Goal: Communication & Community: Answer question/provide support

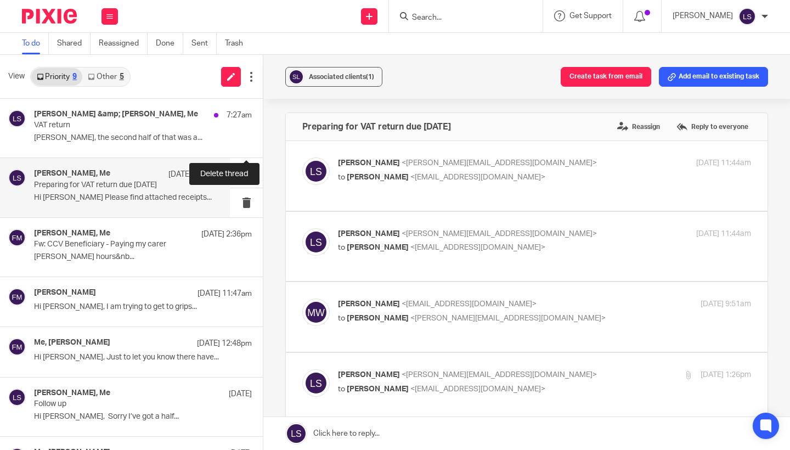
scroll to position [303, 0]
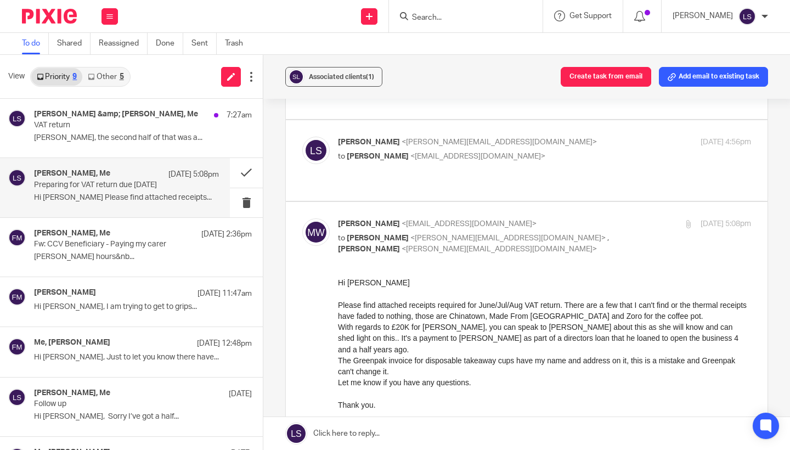
click at [413, 278] on div "Hi [PERSON_NAME] Please find attached receipts required for June/Jul/Aug VAT re…" at bounding box center [544, 404] width 413 height 256
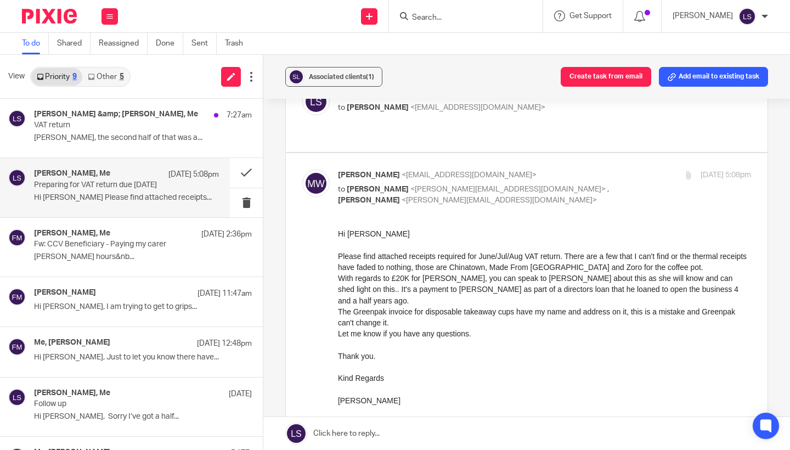
scroll to position [358, 0]
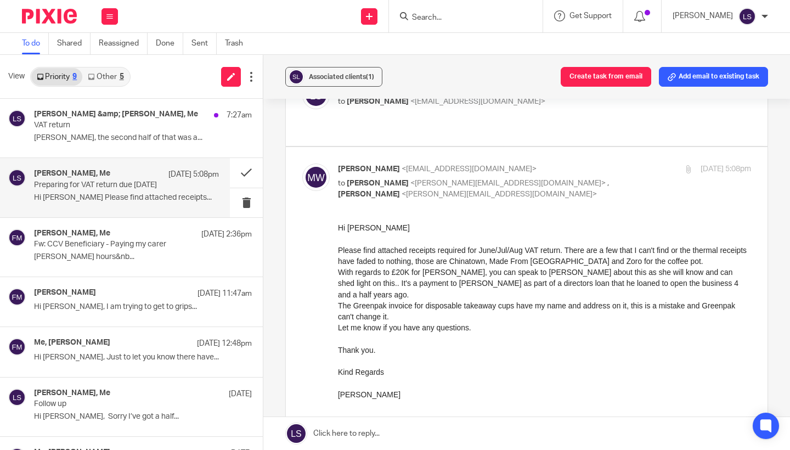
click at [421, 273] on div "With regards to £20K for Adrian Barry, you can speak to Gillian about this as s…" at bounding box center [544, 282] width 413 height 33
click at [622, 163] on div "23 Sep 2025 5:08pm" at bounding box center [682, 169] width 138 height 12
checkbox input "false"
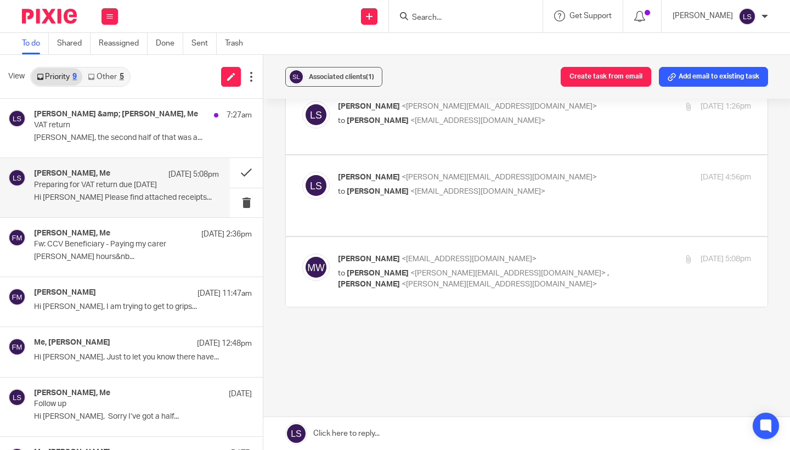
scroll to position [251, 0]
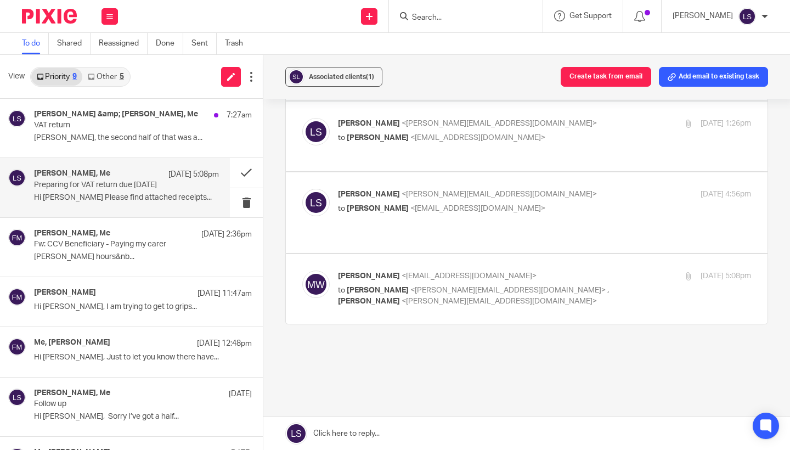
click at [434, 431] on link at bounding box center [526, 433] width 527 height 33
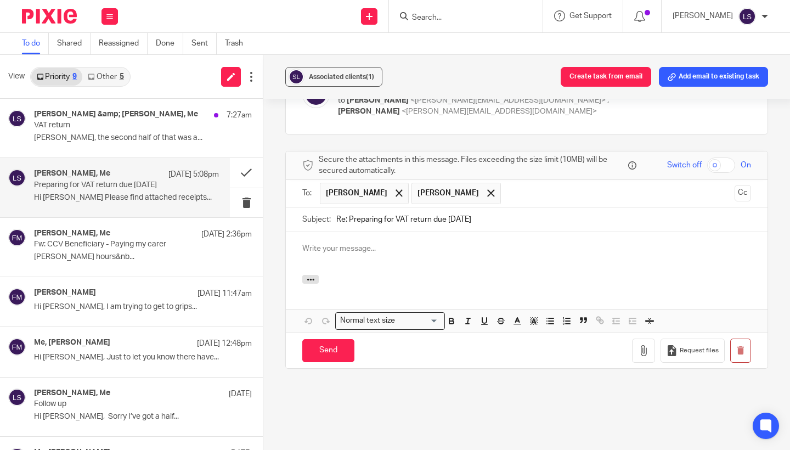
scroll to position [0, 0]
click at [487, 189] on span at bounding box center [490, 192] width 7 height 7
click at [437, 241] on div at bounding box center [527, 253] width 482 height 43
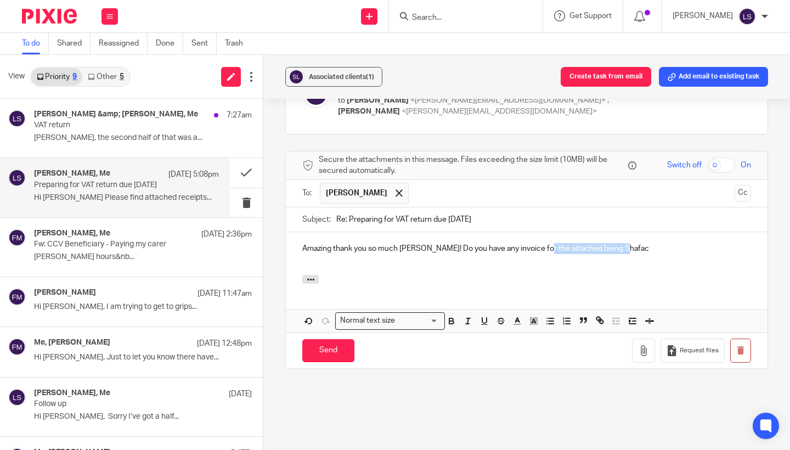
drag, startPoint x: 546, startPoint y: 234, endPoint x: 648, endPoint y: 228, distance: 101.7
click at [648, 243] on p "Amazing thank you so much Mary Wan! Do you have any invoice for the attached be…" at bounding box center [526, 248] width 449 height 11
click at [520, 243] on p "Amazing thank you so much Mary Wan! Do you have any invoice for the attached be…" at bounding box center [526, 248] width 449 height 11
click at [586, 243] on p "Amazing thank you so much Mary Wan! Do you have any invoice for the attached be…" at bounding box center [526, 248] width 449 height 11
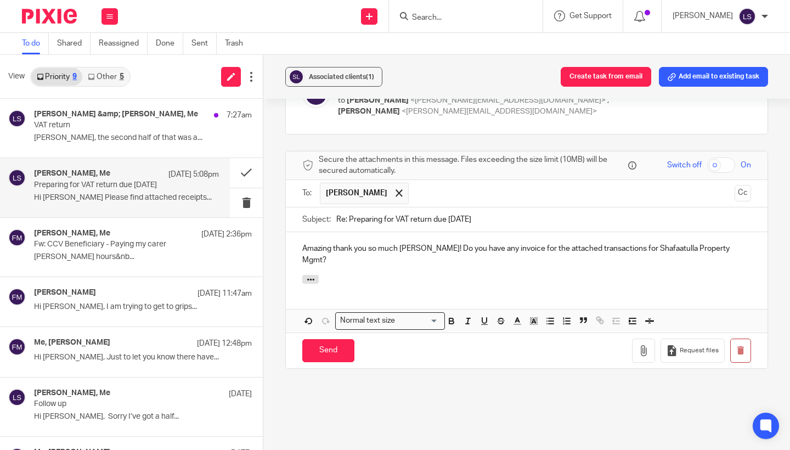
click at [568, 249] on div "Amazing thank you so much Mary Wan! Do you have any invoice for the attached tr…" at bounding box center [527, 253] width 482 height 43
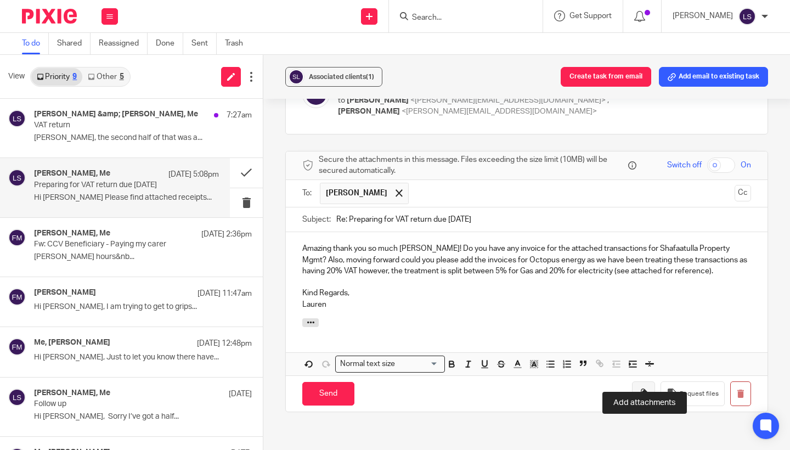
click at [647, 388] on icon "button" at bounding box center [643, 393] width 11 height 11
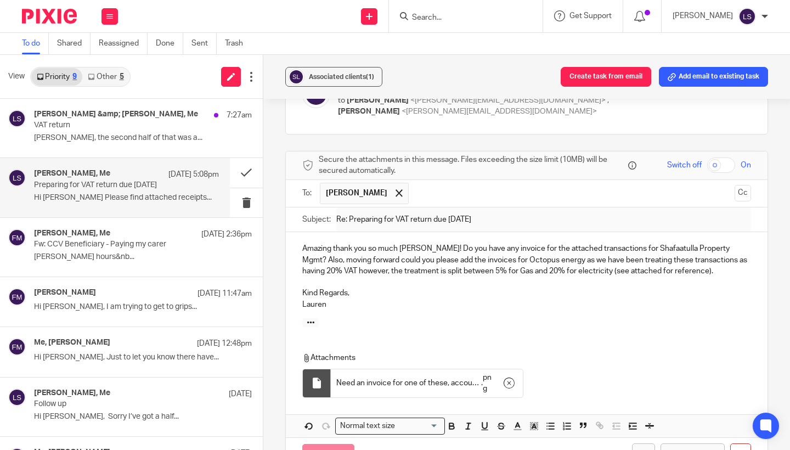
click at [643, 449] on icon "button" at bounding box center [643, 455] width 11 height 11
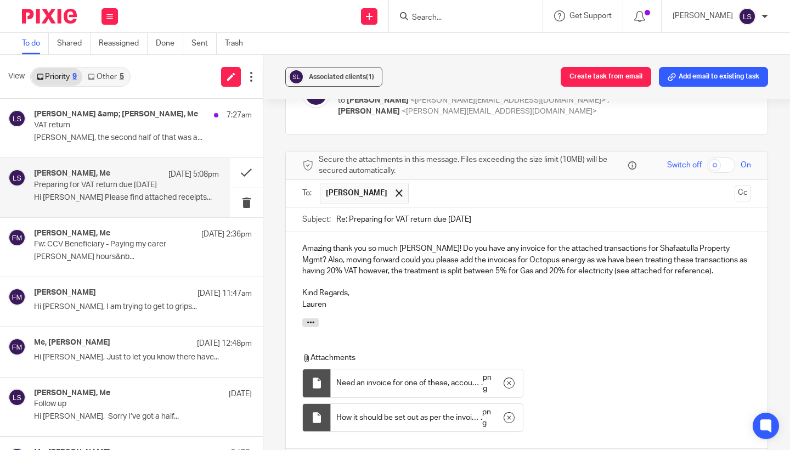
click at [773, 312] on div "Associated clients (1) Create task from email Add email to existing task Prepar…" at bounding box center [526, 252] width 527 height 395
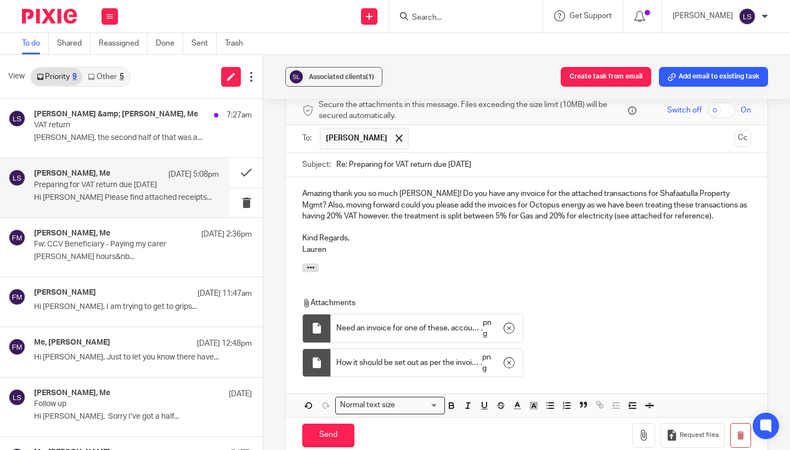
scroll to position [502, 0]
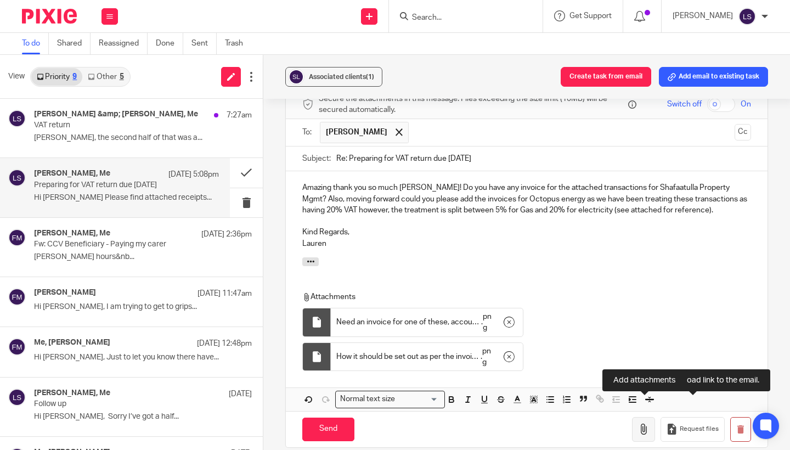
click at [646, 424] on icon "button" at bounding box center [643, 429] width 11 height 11
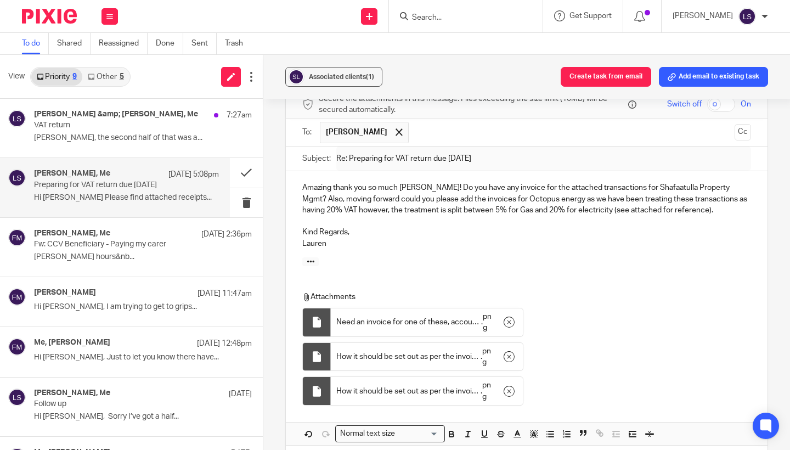
click at [450, 257] on div "Attachments Need an invoice for one of these, account code to be reviewed . png…" at bounding box center [527, 334] width 482 height 154
click at [418, 191] on p "Amazing thank you so much Mary Wan! Do you have any invoice for the attached tr…" at bounding box center [526, 198] width 449 height 33
click at [444, 227] on p "Kind Regards," at bounding box center [526, 232] width 449 height 11
click at [764, 235] on div "Amazing thank you so much Mary Wan! Do you have any invoice for the attached tr…" at bounding box center [527, 214] width 482 height 86
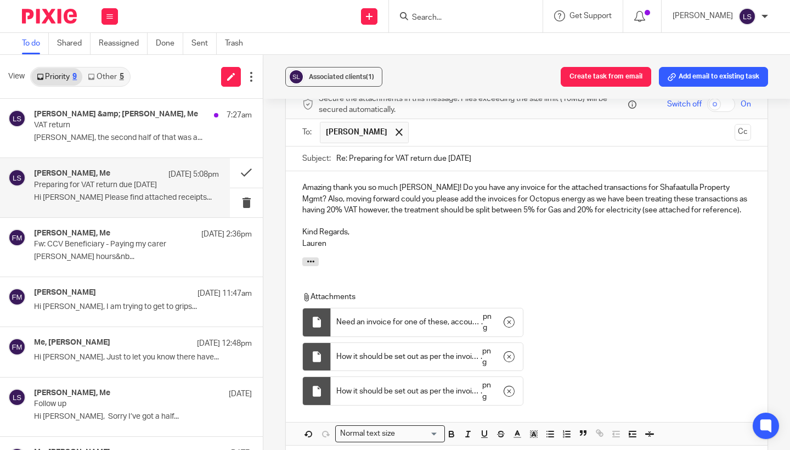
click at [778, 244] on div "Associated clients (1) Create task from email Add email to existing task Prepar…" at bounding box center [526, 252] width 527 height 395
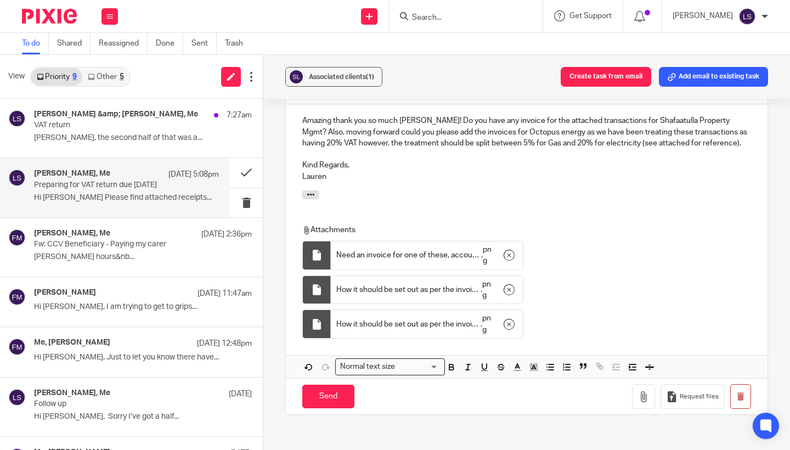
scroll to position [571, 0]
click at [331, 383] on input "Send" at bounding box center [328, 395] width 52 height 24
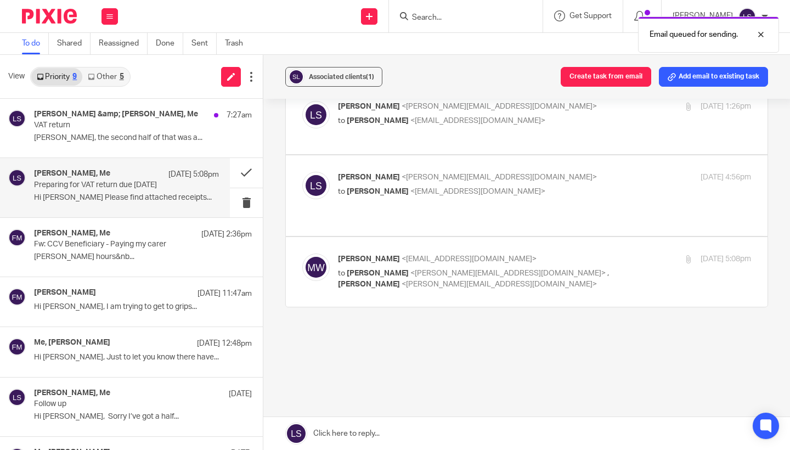
scroll to position [251, 0]
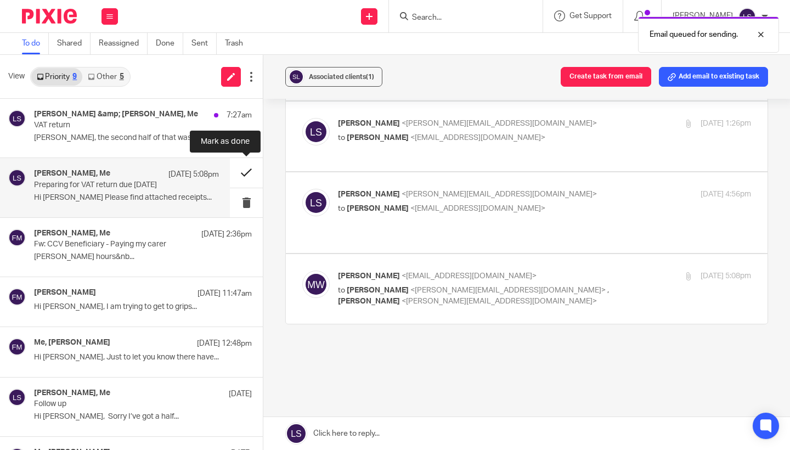
click at [245, 174] on button at bounding box center [246, 172] width 33 height 29
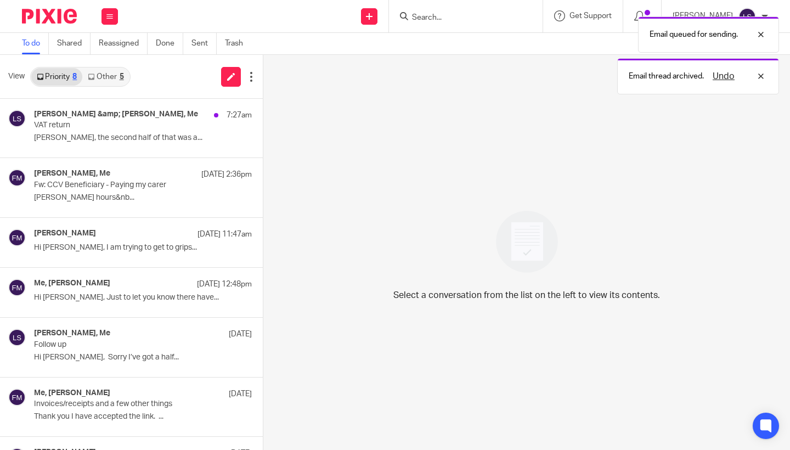
click at [107, 77] on link "Other 5" at bounding box center [105, 77] width 47 height 18
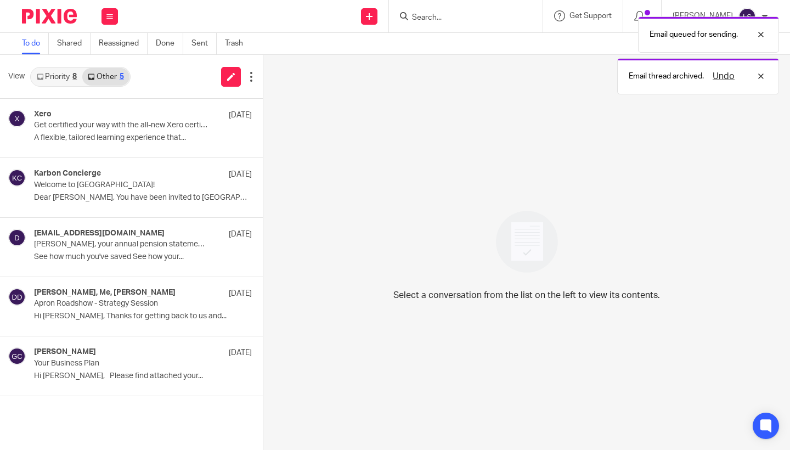
click at [77, 80] on div "8" at bounding box center [74, 77] width 4 height 8
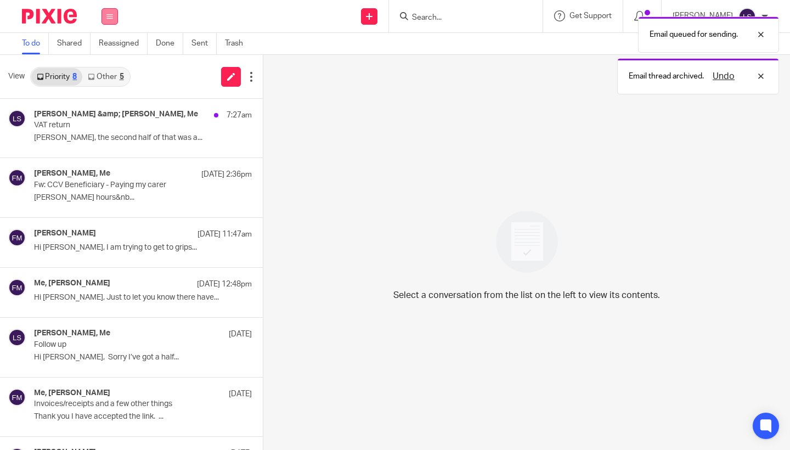
click at [106, 19] on button at bounding box center [109, 16] width 16 height 16
click at [103, 67] on link "Email" at bounding box center [105, 67] width 20 height 8
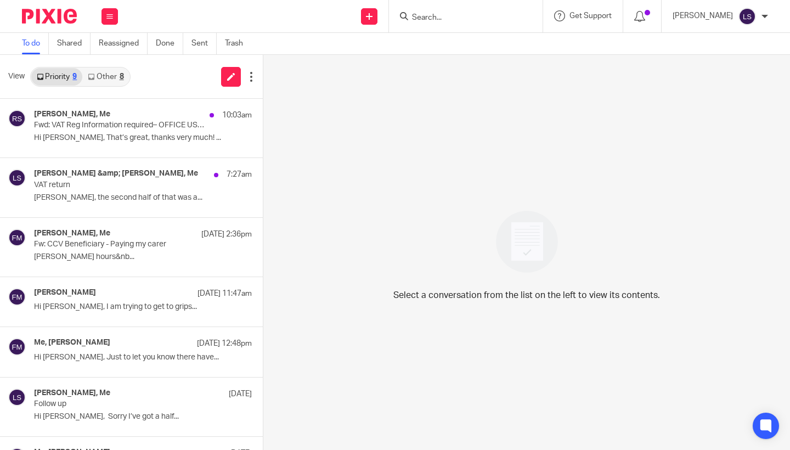
click at [118, 77] on link "Other 8" at bounding box center [105, 77] width 47 height 18
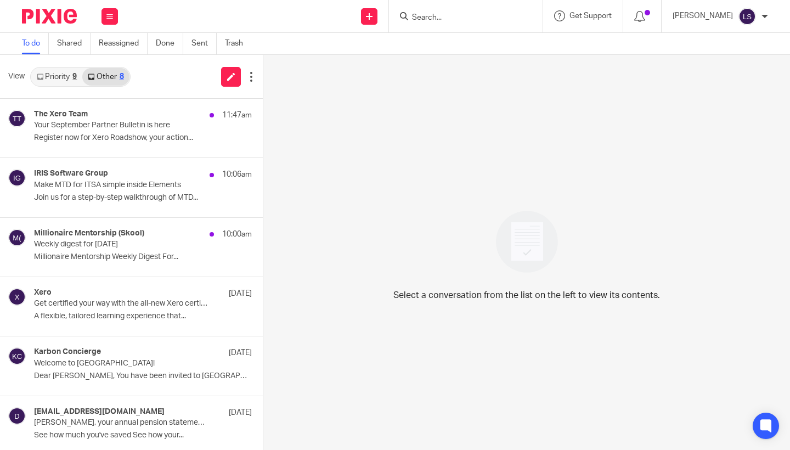
click at [75, 77] on div "9" at bounding box center [74, 77] width 4 height 8
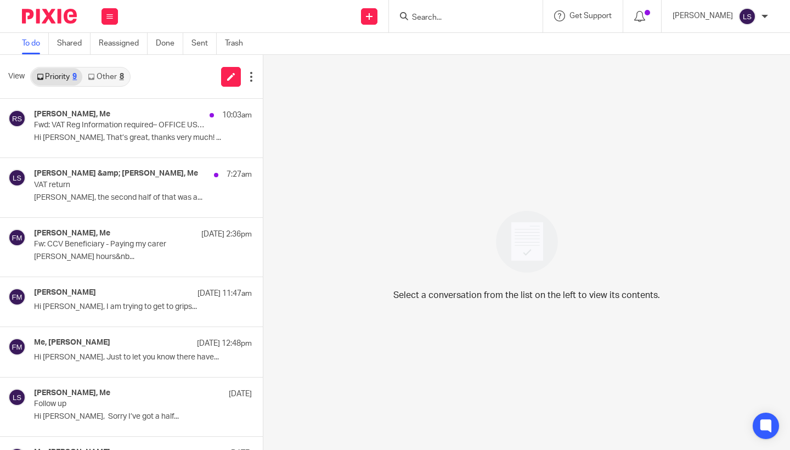
click at [111, 77] on link "Other 8" at bounding box center [105, 77] width 47 height 18
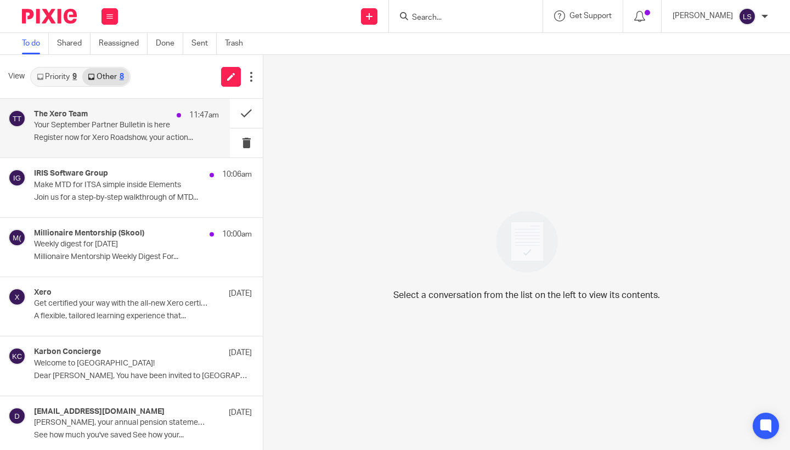
click at [110, 122] on p "Your September Partner Bulletin is here" at bounding box center [108, 125] width 148 height 9
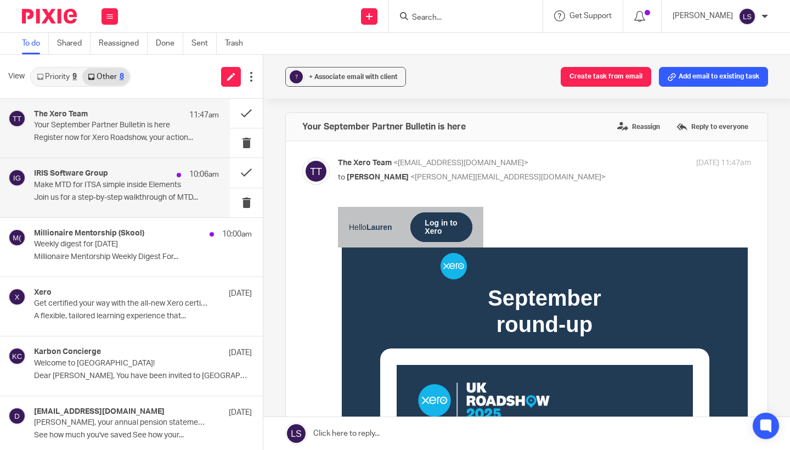
click at [159, 202] on div "IRIS Software Group 10:06am Make MTD for ITSA simple inside Elements Join us fo…" at bounding box center [126, 187] width 185 height 37
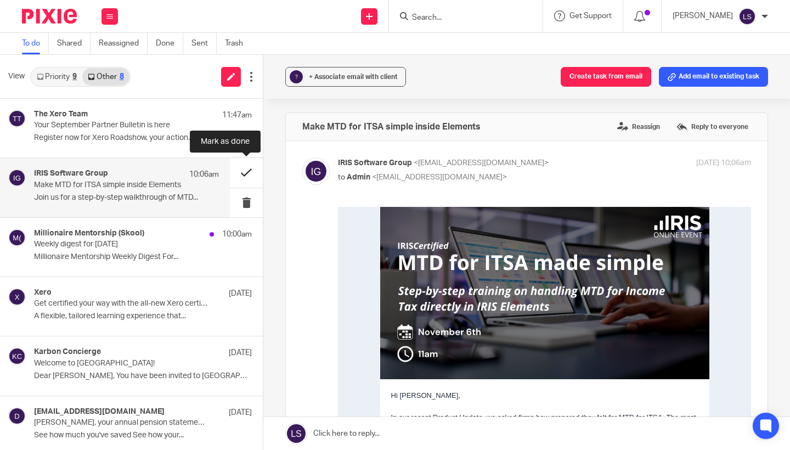
click at [250, 171] on button at bounding box center [246, 172] width 33 height 29
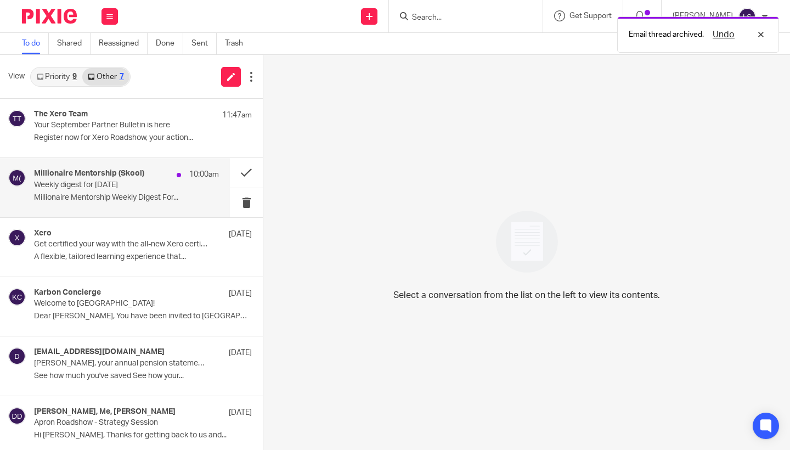
click at [132, 193] on p "Millionaire Mentorship Weekly Digest For..." at bounding box center [126, 197] width 185 height 9
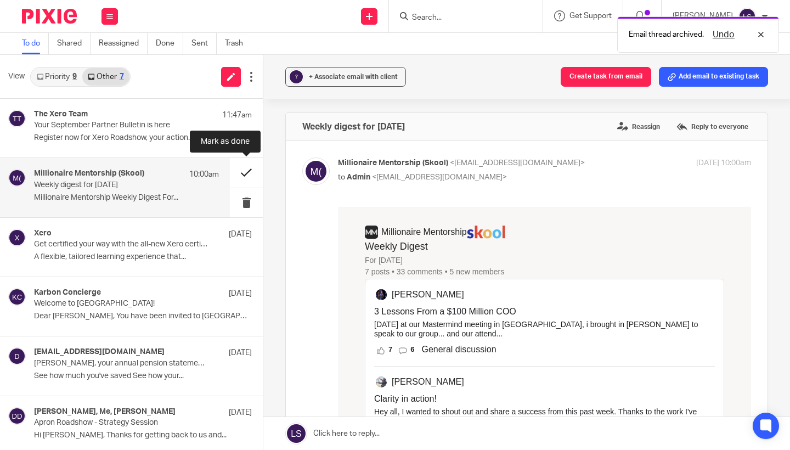
click at [239, 173] on button at bounding box center [246, 172] width 33 height 29
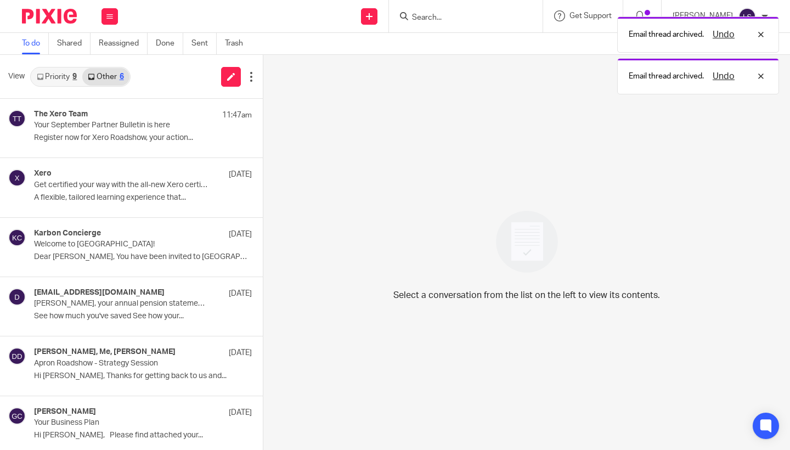
click at [70, 80] on link "Priority 9" at bounding box center [56, 77] width 51 height 18
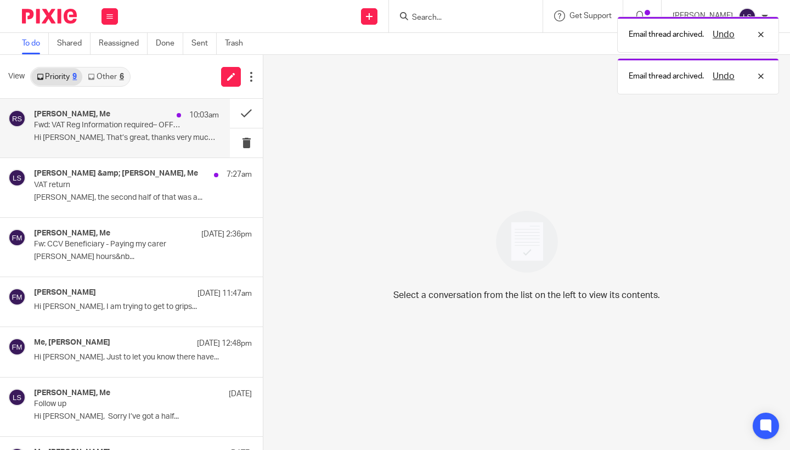
click at [77, 108] on div "Richard Smith, Me 10:03am Fwd: VAT Reg Information required– OFFICE USE ONLY DO…" at bounding box center [115, 128] width 230 height 59
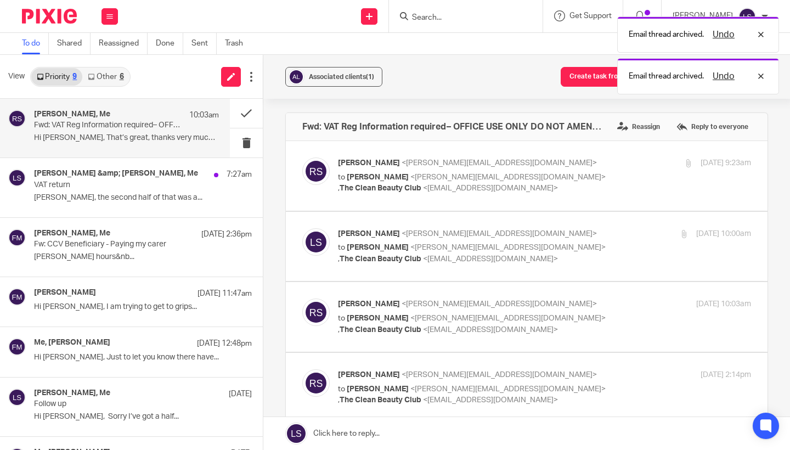
click at [789, 308] on div "Associated clients (1) Create task from email Add email to existing task Fwd: V…" at bounding box center [526, 252] width 527 height 395
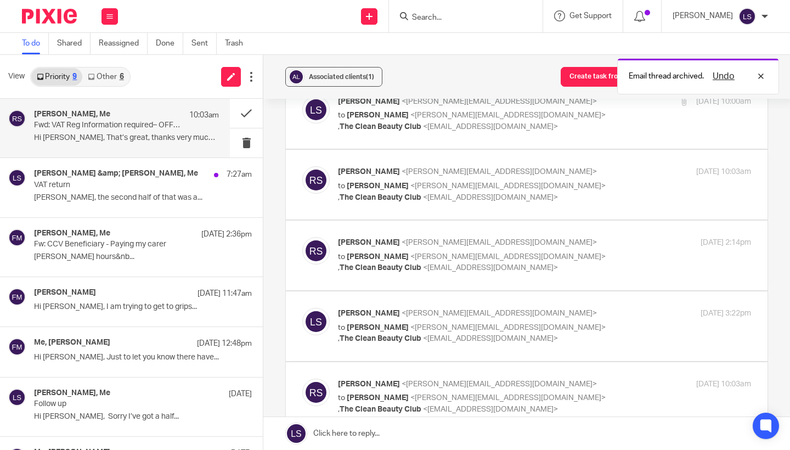
scroll to position [190, 0]
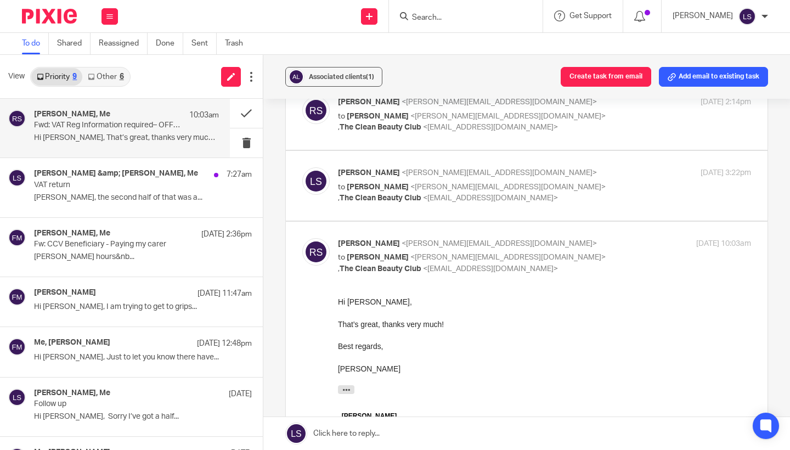
click at [651, 252] on div "Richard Smith <richard@thecleanbeautyclub.co.uk> to Lauren Simmons <lauren@fear…" at bounding box center [544, 256] width 413 height 37
checkbox input "false"
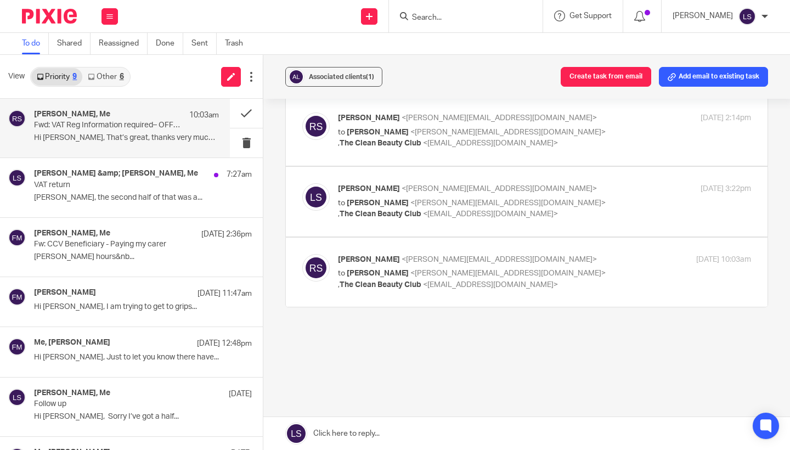
scroll to position [251, 0]
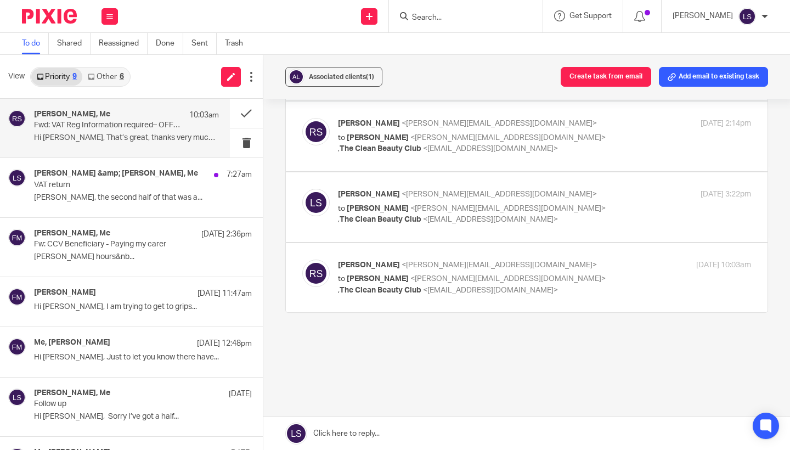
click at [625, 174] on label at bounding box center [527, 207] width 482 height 70
click at [302, 188] on input "checkbox" at bounding box center [302, 188] width 1 height 1
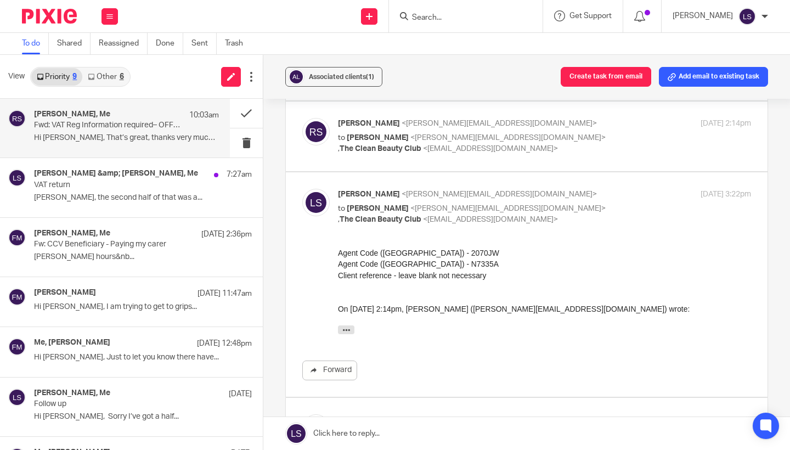
scroll to position [0, 0]
click at [620, 205] on div "Lauren Simmons <lauren@fearlessfinancials.co.uk> to Richard Smith <richard@thec…" at bounding box center [544, 207] width 413 height 37
checkbox input "false"
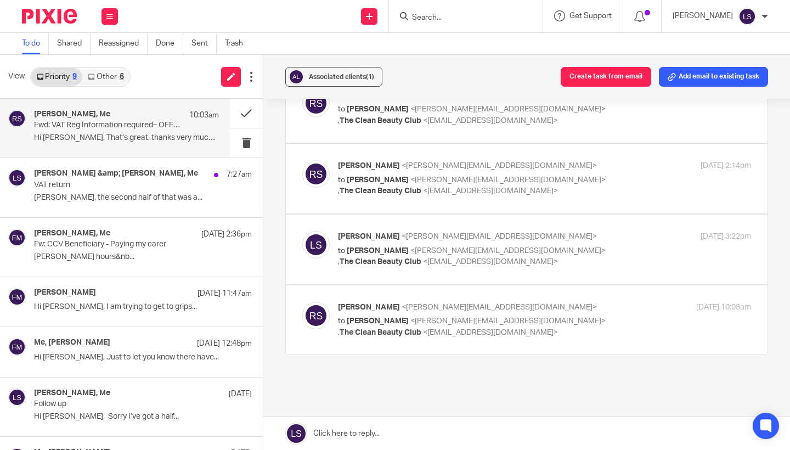
scroll to position [206, 0]
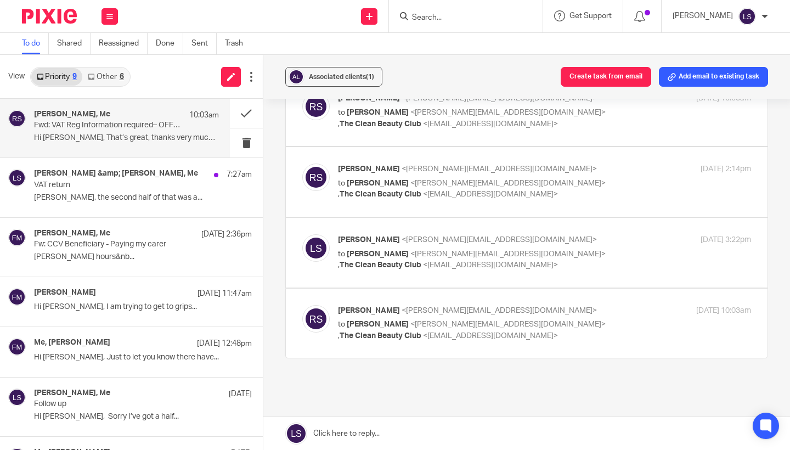
click at [624, 190] on div "Richard Smith <richard@thecleanbeautyclub.co.uk> to Lauren Simmons <lauren@fear…" at bounding box center [544, 181] width 413 height 37
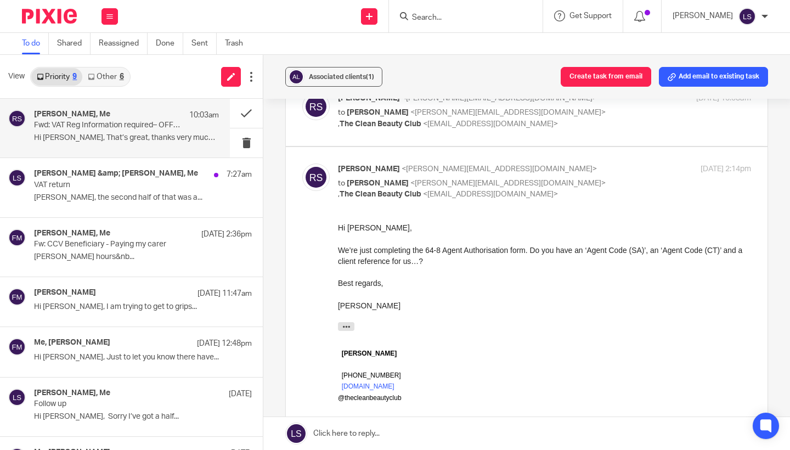
scroll to position [0, 0]
click at [624, 190] on div "Richard Smith <richard@thecleanbeautyclub.co.uk> to Lauren Simmons <lauren@fear…" at bounding box center [544, 181] width 413 height 37
checkbox input "false"
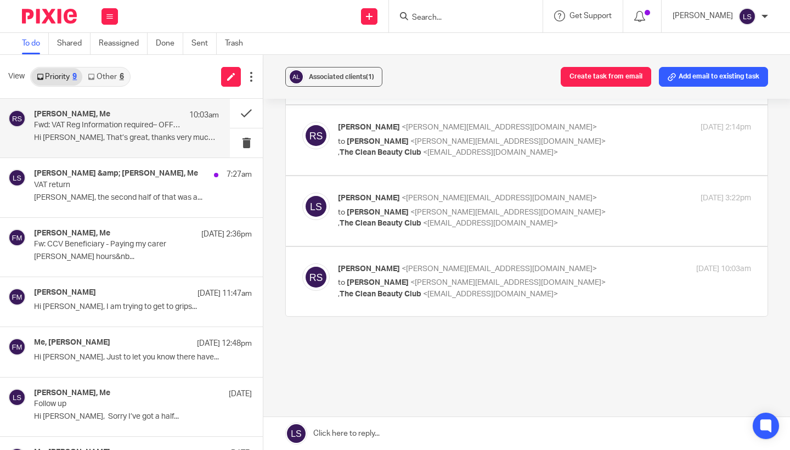
scroll to position [251, 0]
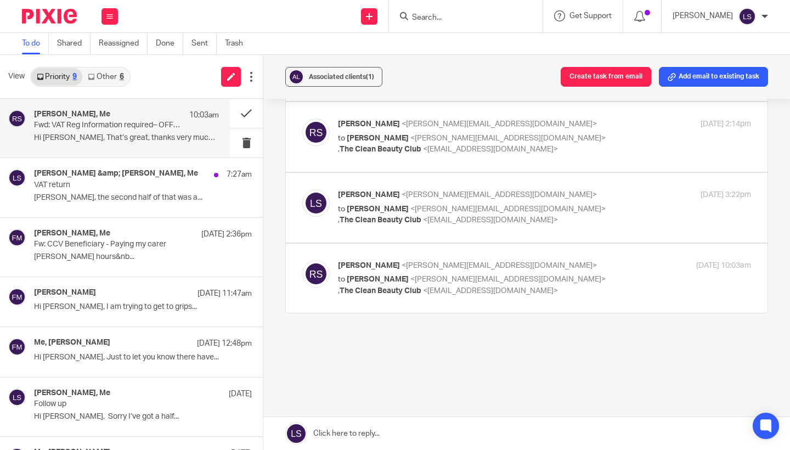
click at [626, 199] on div "Lauren Simmons <lauren@fearlessfinancials.co.uk> to Richard Smith <richard@thec…" at bounding box center [544, 207] width 413 height 37
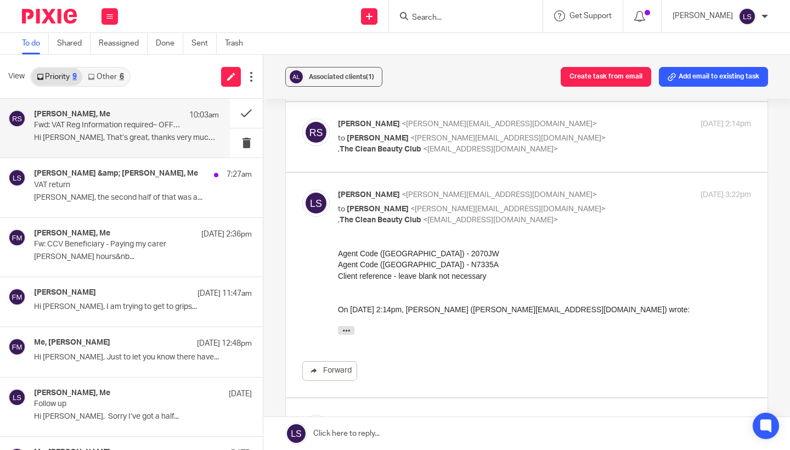
scroll to position [0, 0]
click at [626, 199] on div "Lauren Simmons <lauren@fearlessfinancials.co.uk> to Richard Smith <richard@thec…" at bounding box center [544, 207] width 413 height 37
checkbox input "false"
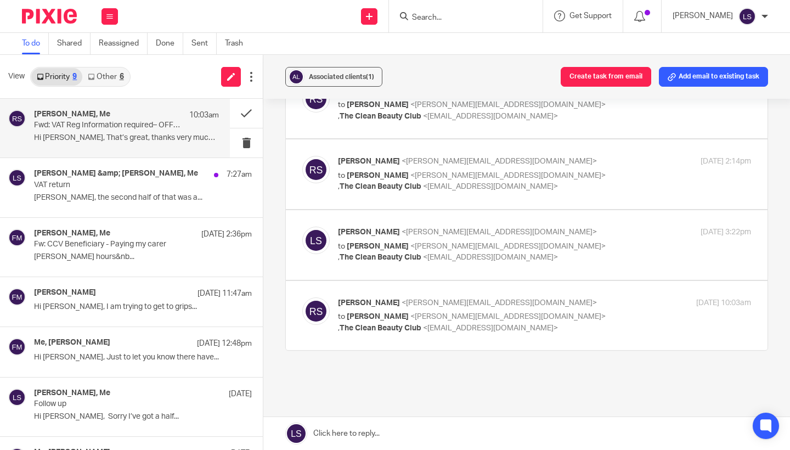
scroll to position [209, 0]
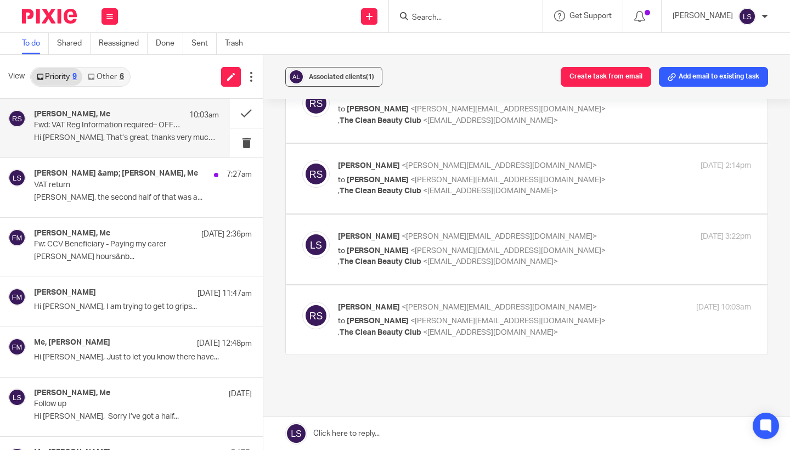
click at [622, 180] on div "Richard Smith <richard@thecleanbeautyclub.co.uk> to Lauren Simmons <lauren@fear…" at bounding box center [544, 178] width 413 height 37
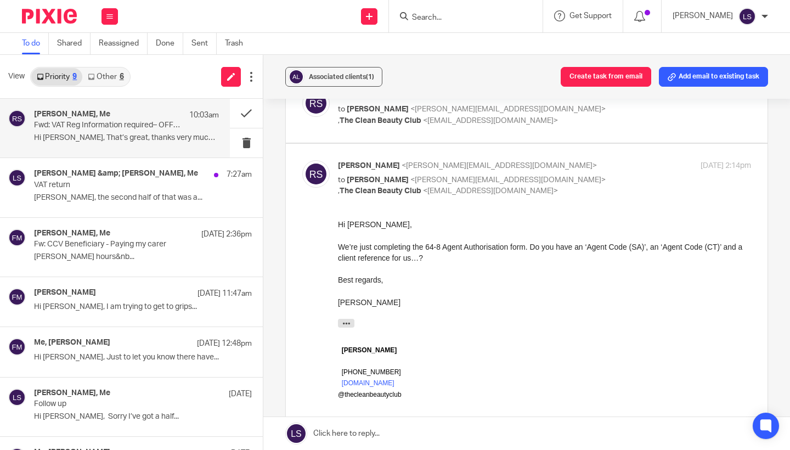
scroll to position [0, 0]
click at [622, 180] on div "Richard Smith <richard@thecleanbeautyclub.co.uk> to Lauren Simmons <lauren@fear…" at bounding box center [544, 178] width 413 height 37
checkbox input "false"
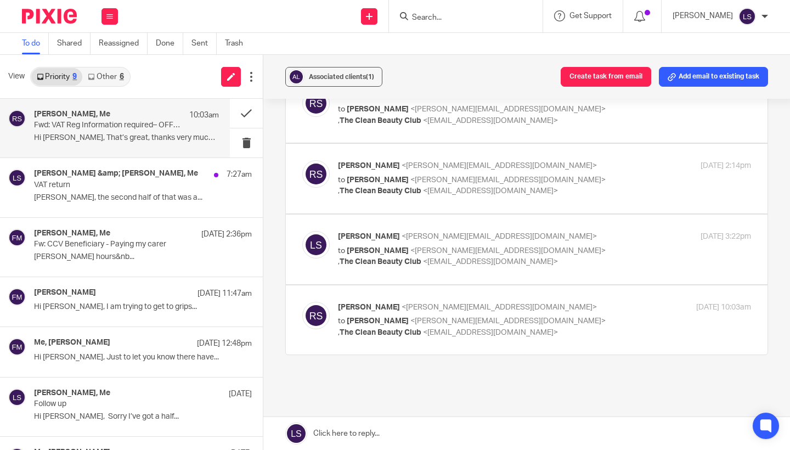
click at [620, 237] on div "23 Sep 2025 3:22pm" at bounding box center [682, 237] width 138 height 12
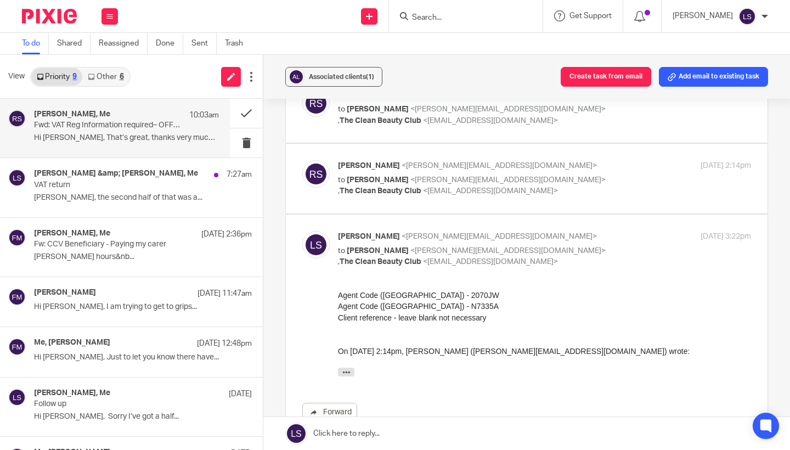
click at [620, 236] on div "23 Sep 2025 3:22pm" at bounding box center [682, 237] width 138 height 12
checkbox input "false"
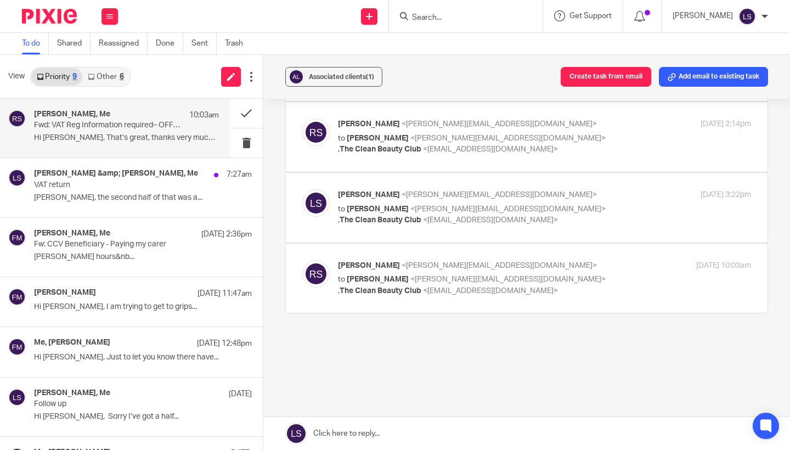
scroll to position [251, 0]
click at [625, 269] on div "Richard Smith <richard@thecleanbeautyclub.co.uk> to Lauren Simmons <lauren@fear…" at bounding box center [544, 277] width 413 height 37
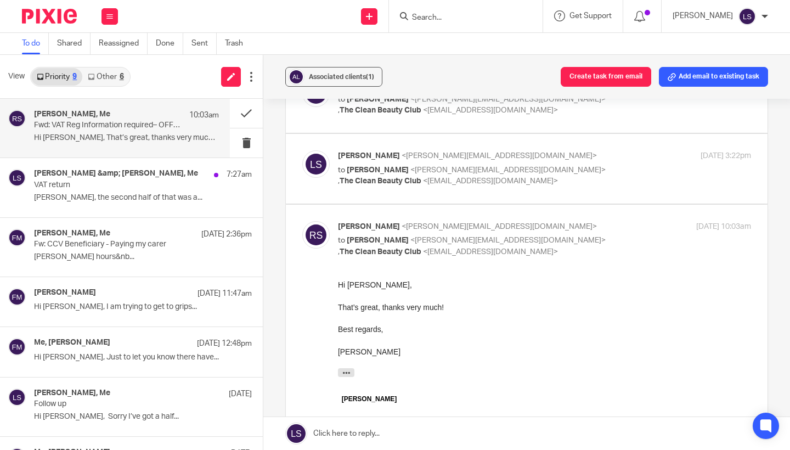
scroll to position [296, 0]
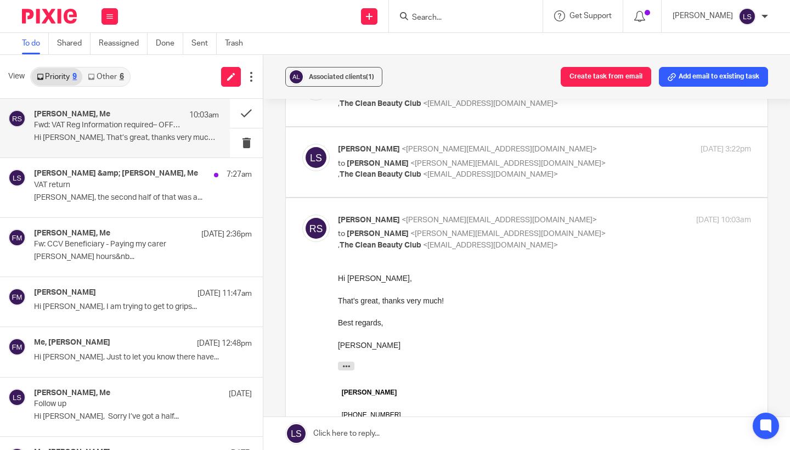
click at [617, 216] on div "24 Sep 2025 10:03am" at bounding box center [682, 221] width 138 height 12
checkbox input "false"
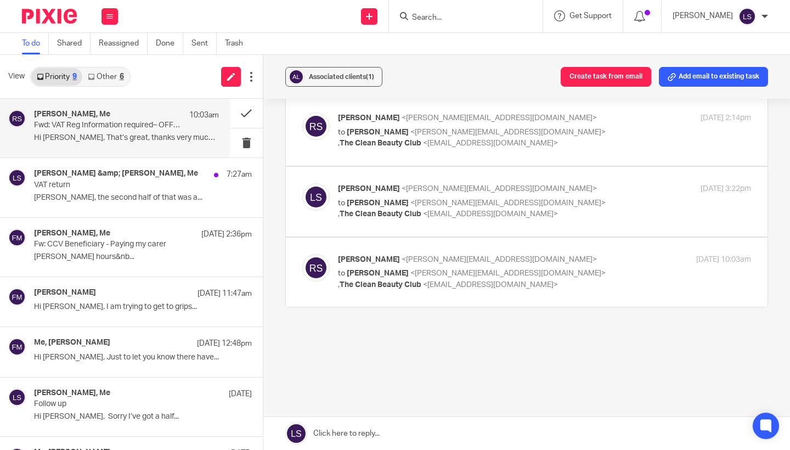
scroll to position [251, 0]
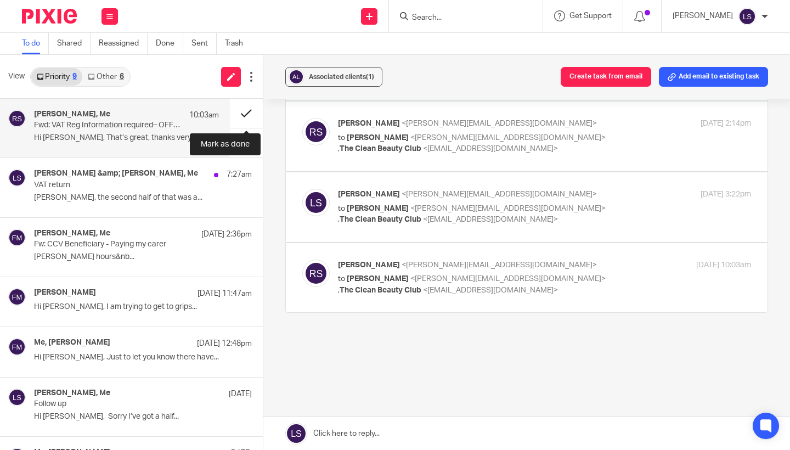
click at [249, 110] on button at bounding box center [246, 113] width 33 height 29
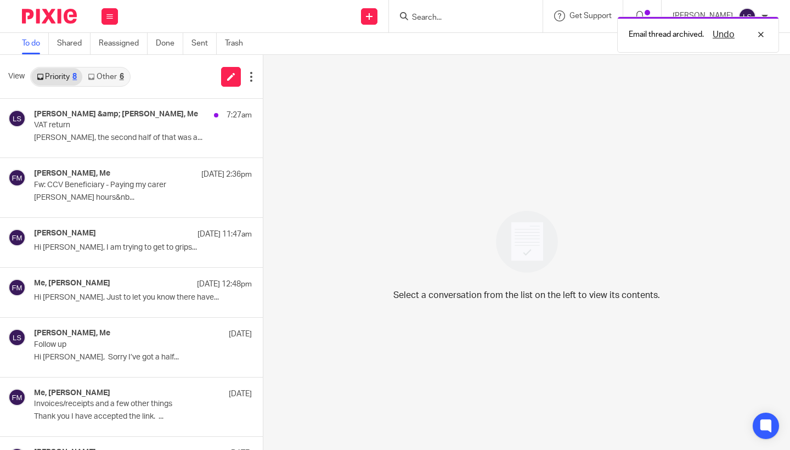
click at [119, 79] on link "Other 6" at bounding box center [105, 77] width 47 height 18
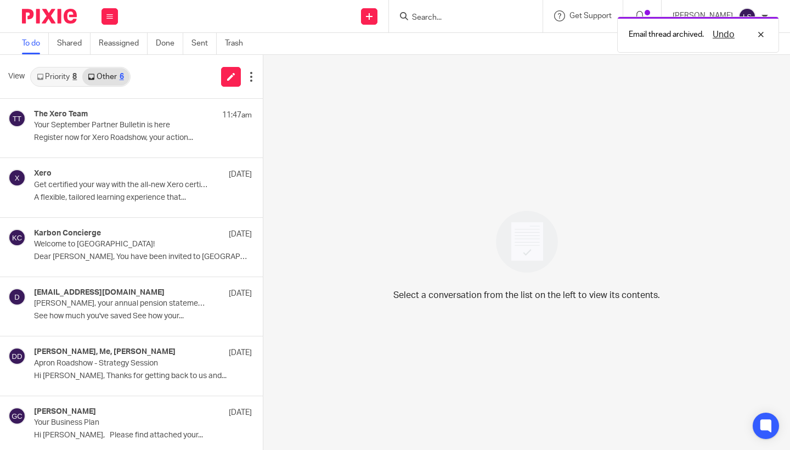
click at [58, 79] on link "Priority 8" at bounding box center [56, 77] width 51 height 18
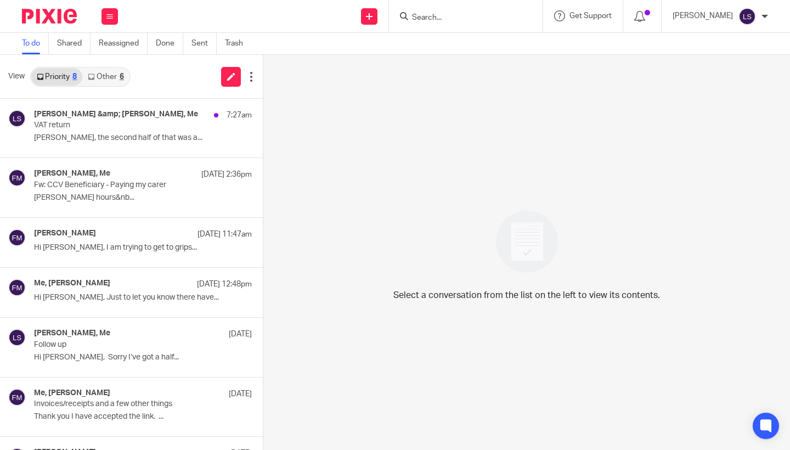
click at [116, 72] on link "Other 6" at bounding box center [105, 77] width 47 height 18
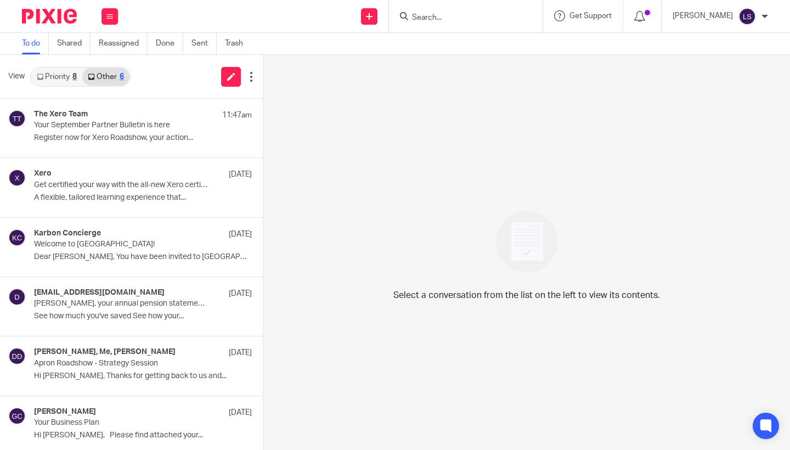
click at [56, 72] on link "Priority 8" at bounding box center [56, 77] width 51 height 18
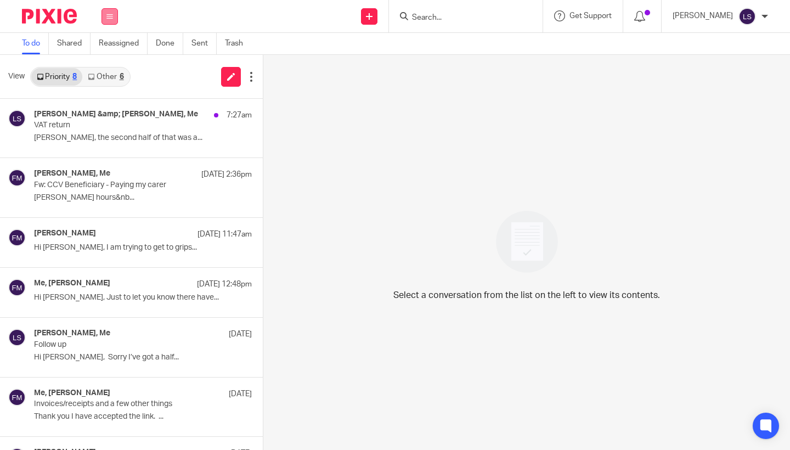
click at [112, 16] on icon at bounding box center [109, 16] width 7 height 7
click at [106, 69] on link "Email" at bounding box center [105, 67] width 20 height 8
click at [105, 75] on link "Other 9" at bounding box center [105, 77] width 47 height 18
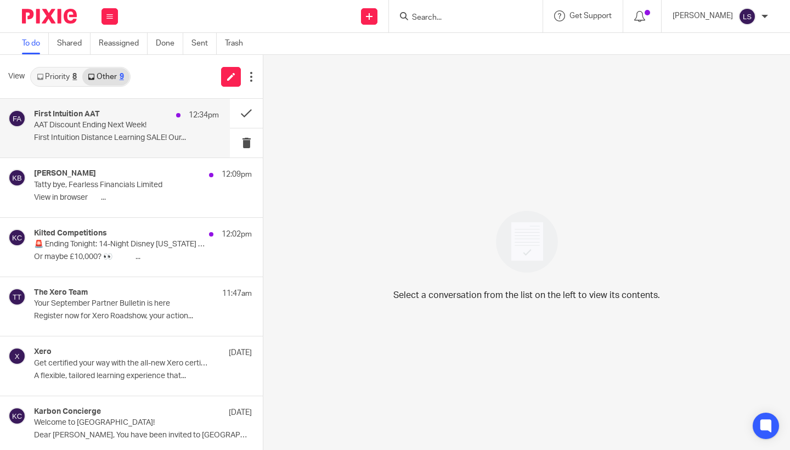
click at [117, 115] on div "First Intuition AAT 12:34pm" at bounding box center [126, 115] width 185 height 11
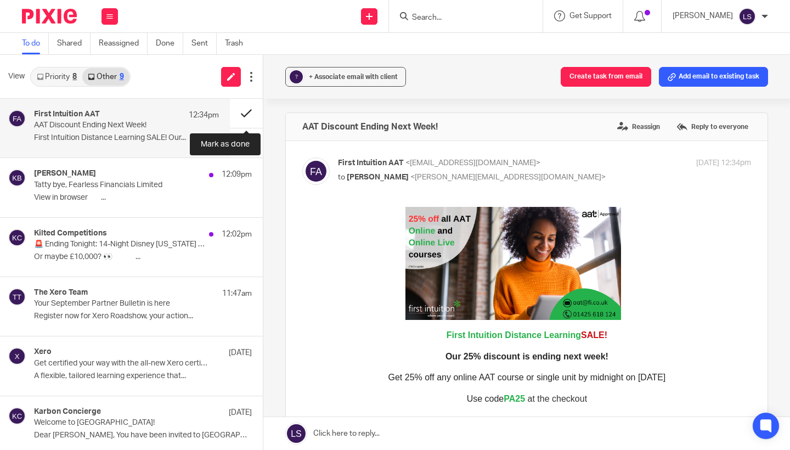
click at [240, 109] on button at bounding box center [246, 113] width 33 height 29
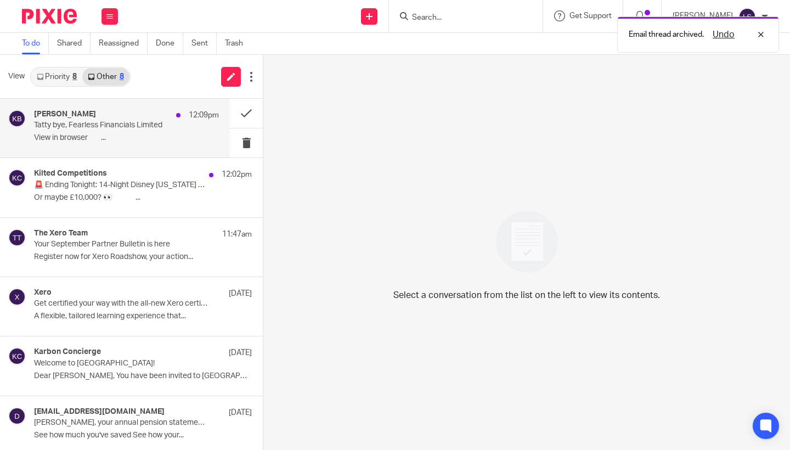
click at [144, 126] on p "Tatty bye, Fearless Financials Limited" at bounding box center [108, 125] width 148 height 9
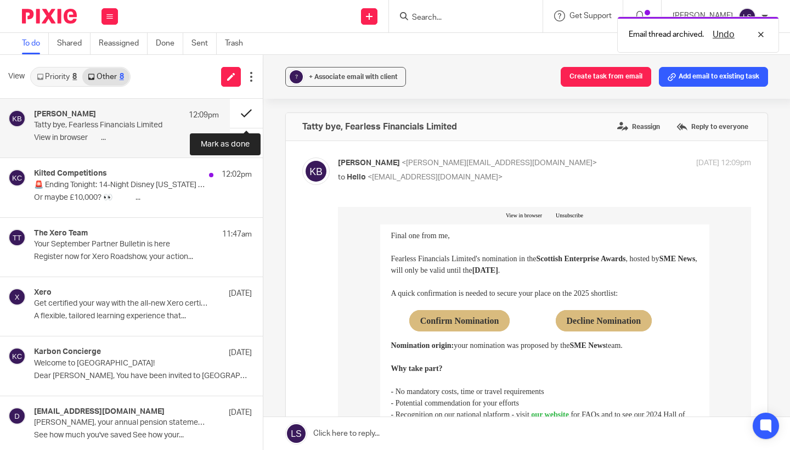
click at [239, 115] on button at bounding box center [246, 113] width 33 height 29
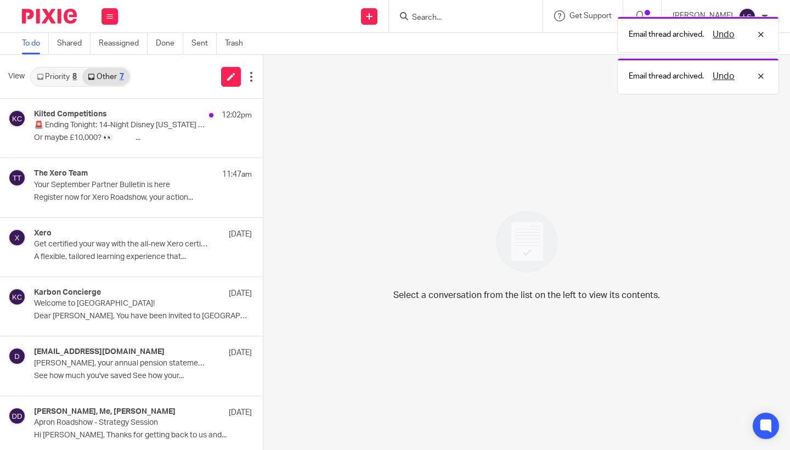
click at [157, 123] on p "🚨 Ending Tonight: 14-Night Disney Florida Holiday" at bounding box center [121, 125] width 174 height 9
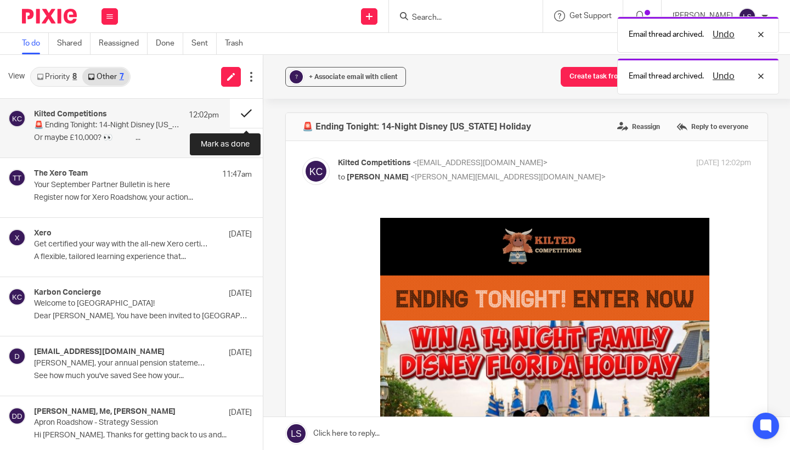
click at [242, 112] on button at bounding box center [246, 113] width 33 height 29
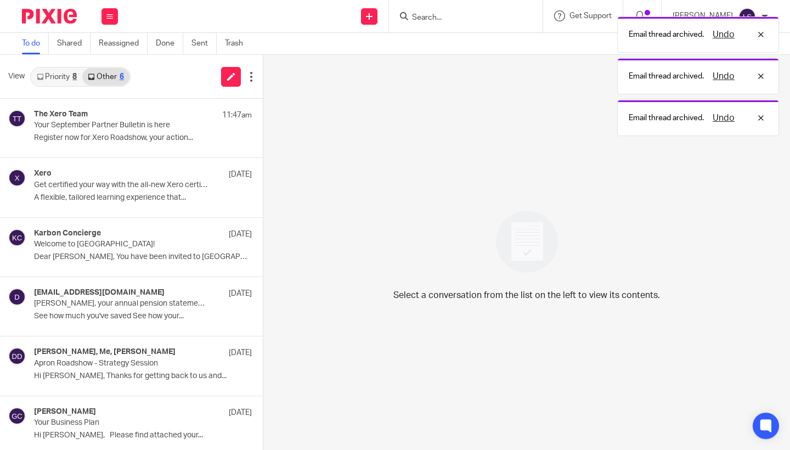
click at [78, 87] on div "View Priority 8 Other 6" at bounding box center [131, 77] width 263 height 44
click at [69, 79] on link "Priority 8" at bounding box center [56, 77] width 51 height 18
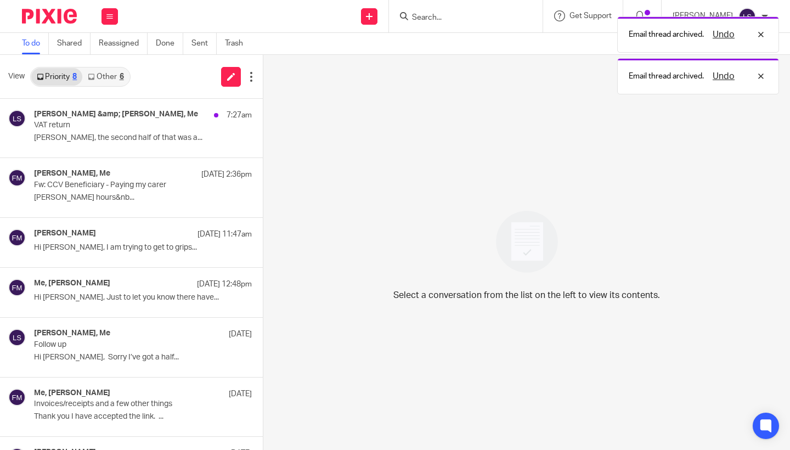
click at [46, 18] on img at bounding box center [49, 16] width 55 height 15
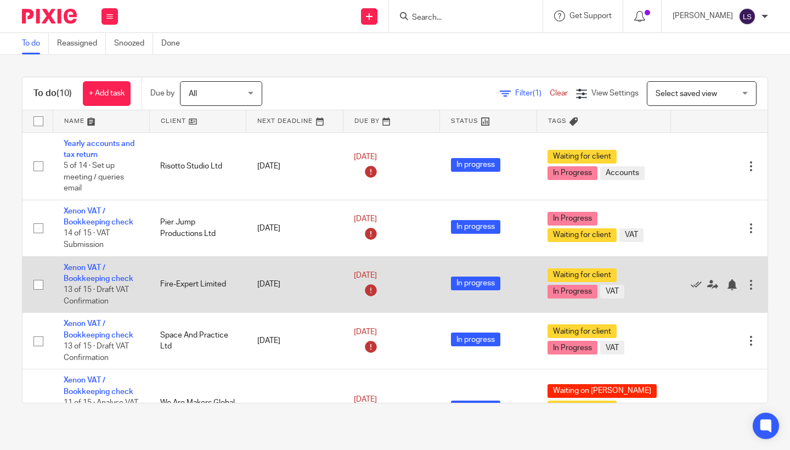
click at [180, 281] on td "Fire-Expert Limited" at bounding box center [197, 284] width 97 height 57
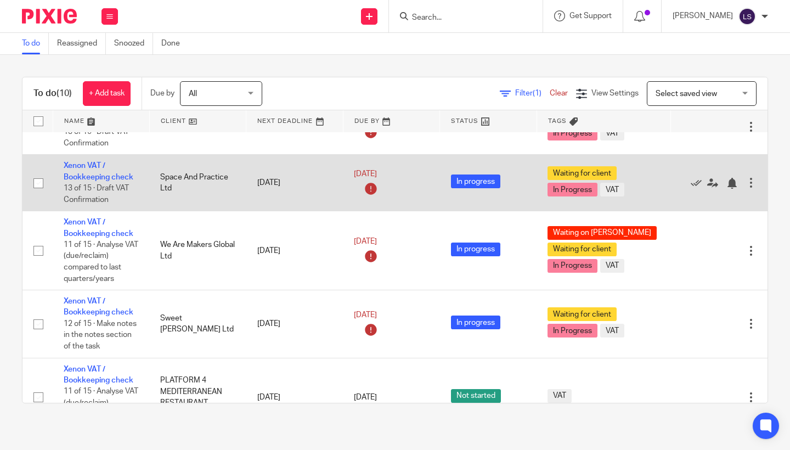
scroll to position [182, 0]
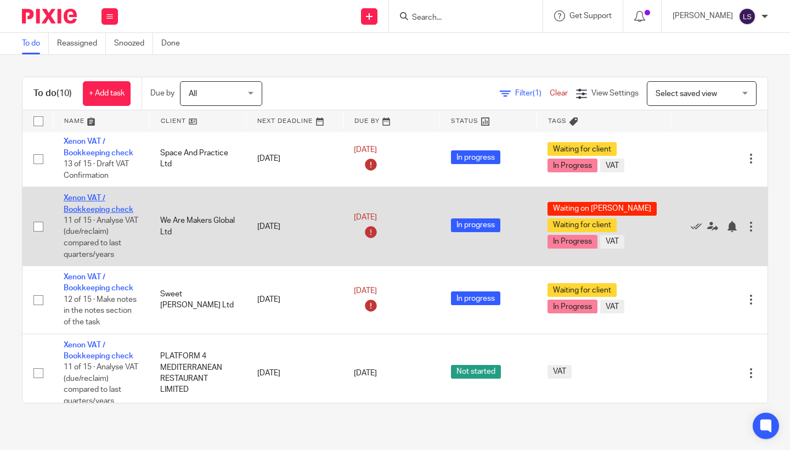
click at [80, 213] on link "Xenon VAT / Bookkeeping check" at bounding box center [99, 203] width 70 height 19
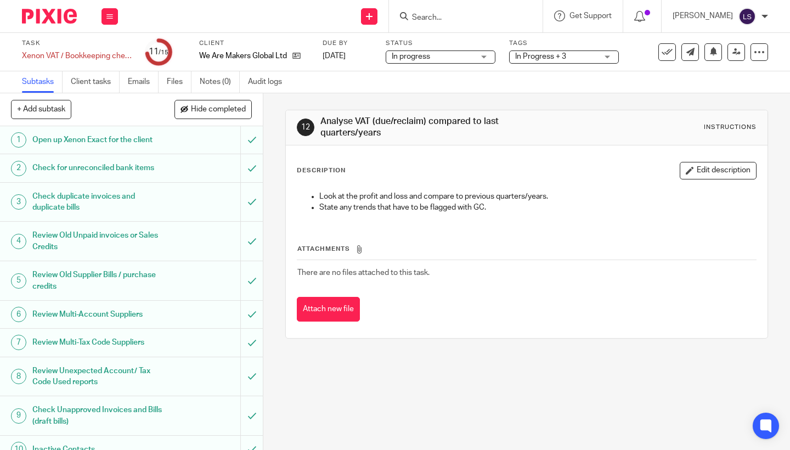
drag, startPoint x: 156, startPoint y: 338, endPoint x: 156, endPoint y: 315, distance: 22.5
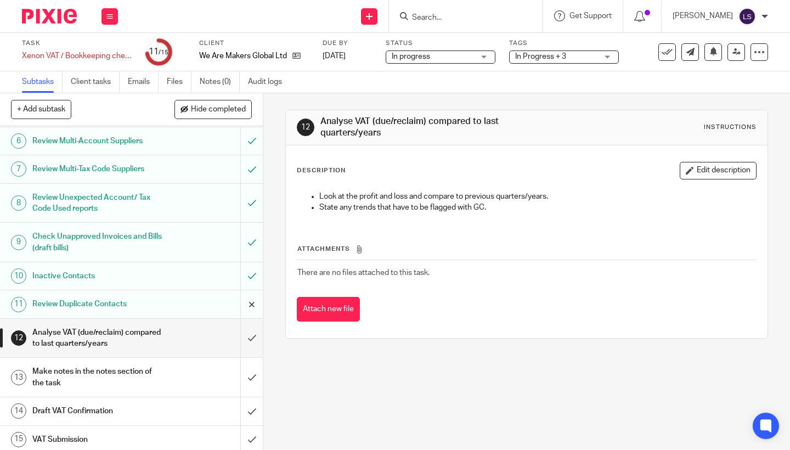
scroll to position [173, 0]
click at [247, 346] on input "submit" at bounding box center [131, 338] width 263 height 39
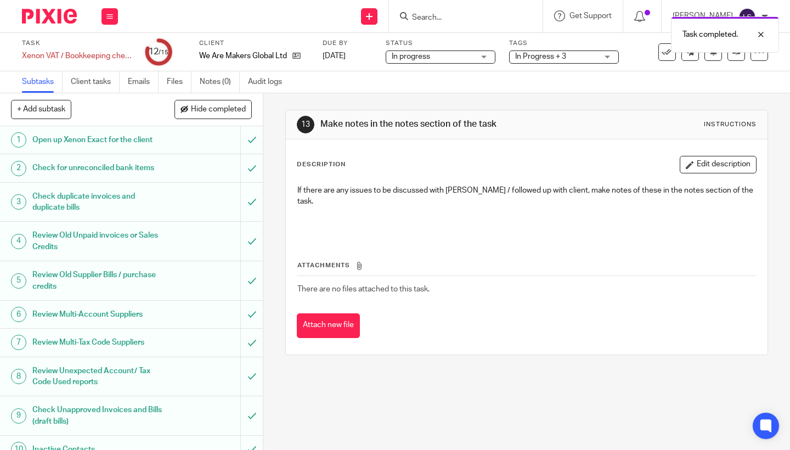
drag, startPoint x: 191, startPoint y: 330, endPoint x: 191, endPoint y: 316, distance: 13.7
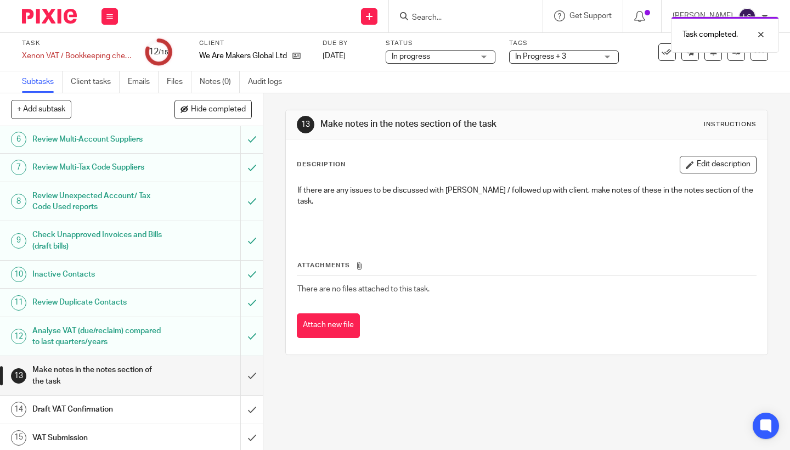
scroll to position [173, 0]
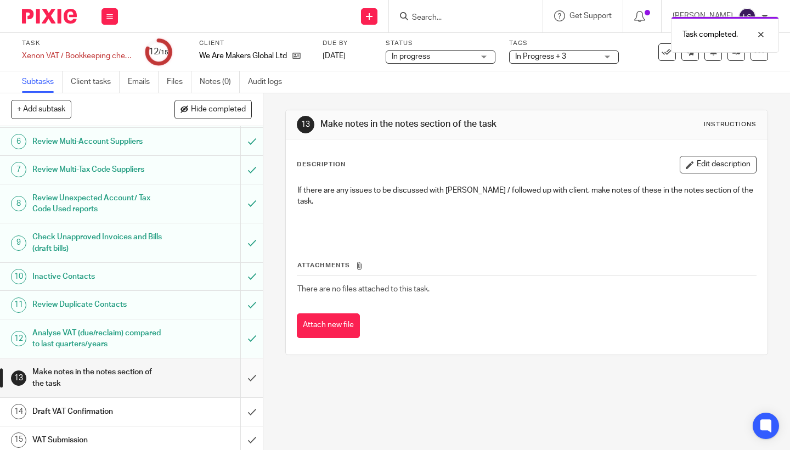
click at [252, 374] on input "submit" at bounding box center [131, 377] width 263 height 39
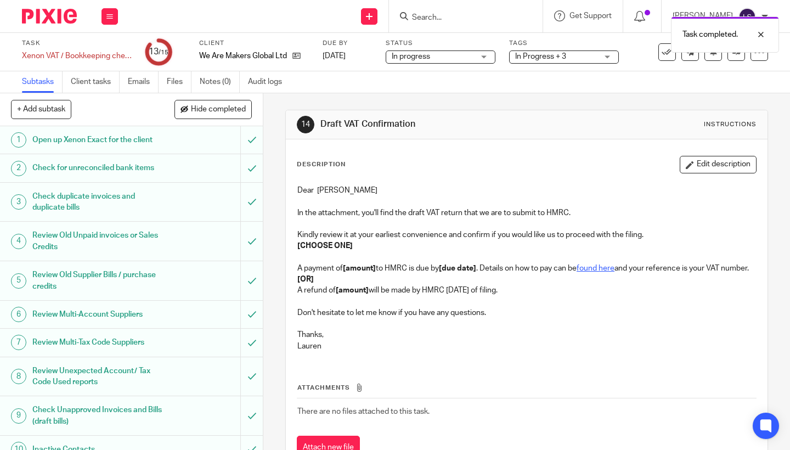
click at [65, 19] on img at bounding box center [49, 16] width 55 height 15
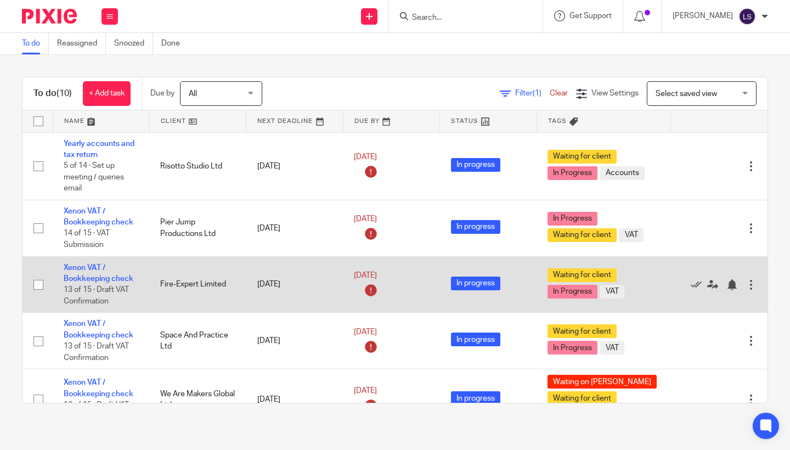
click at [176, 301] on td "Fire-Expert Limited" at bounding box center [197, 284] width 97 height 57
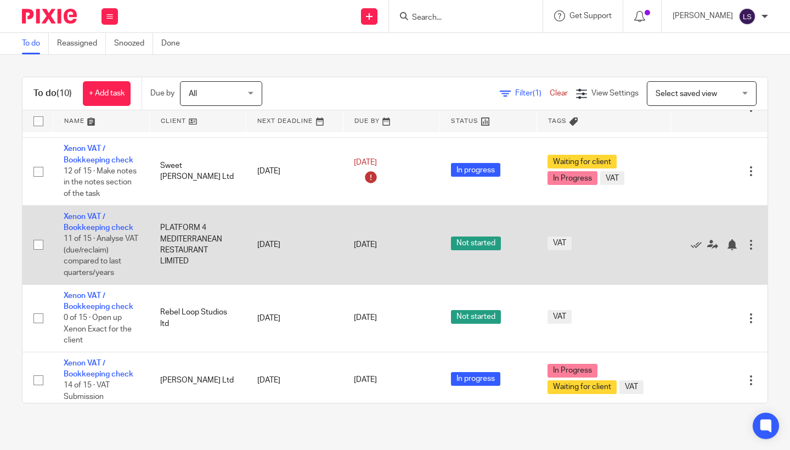
scroll to position [295, 0]
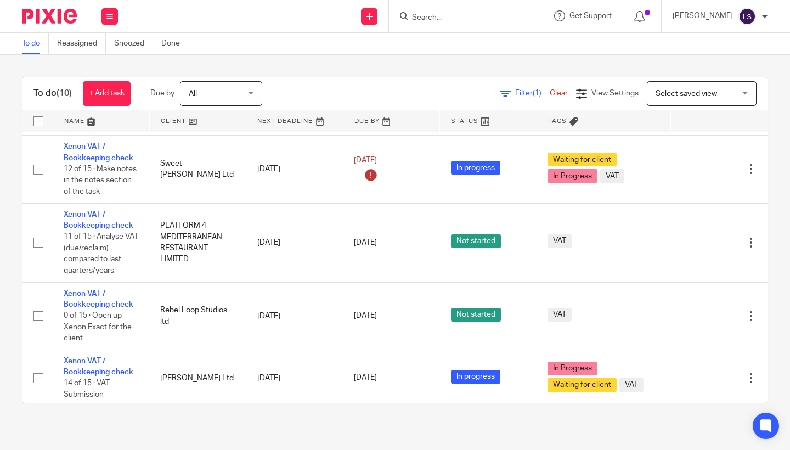
click at [174, 3] on div "Send new email Create task Add client Get Support Contact Support Help Document…" at bounding box center [459, 16] width 661 height 32
click at [110, 13] on icon at bounding box center [109, 16] width 7 height 7
click at [103, 68] on link "Email" at bounding box center [104, 67] width 18 height 8
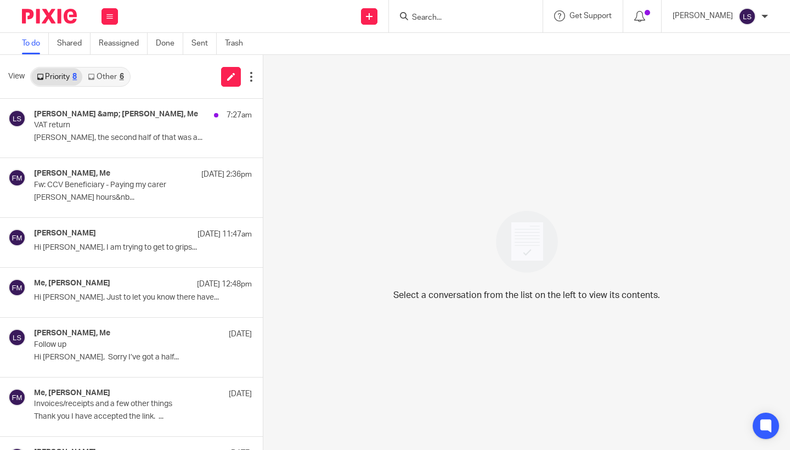
click at [121, 81] on link "Other 6" at bounding box center [105, 77] width 47 height 18
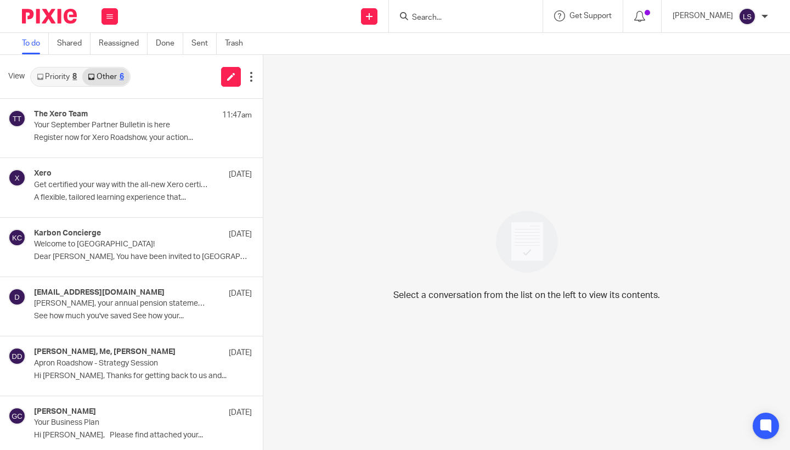
click at [61, 81] on link "Priority 8" at bounding box center [56, 77] width 51 height 18
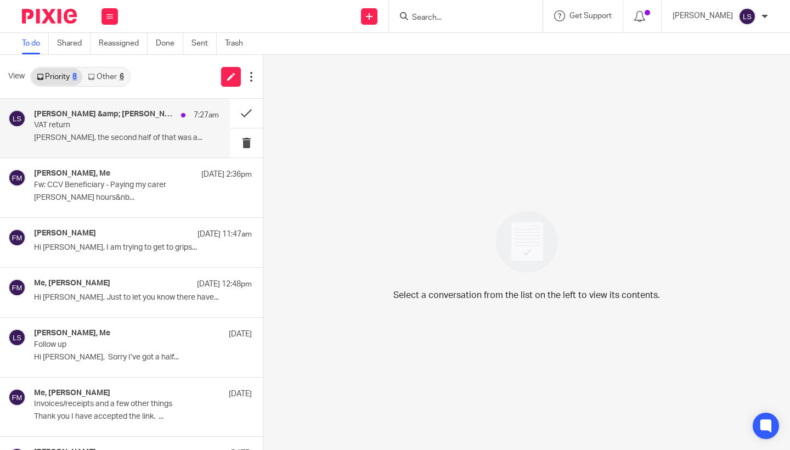
click at [71, 116] on h4 "[PERSON_NAME] &amp; [PERSON_NAME], Me" at bounding box center [105, 114] width 142 height 9
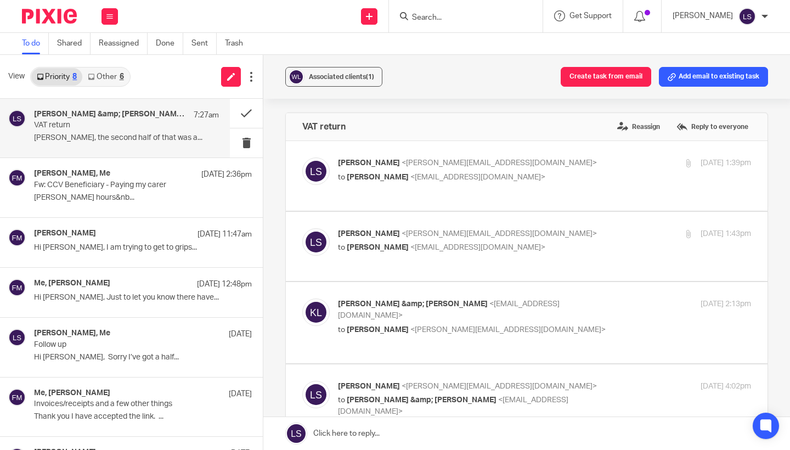
click at [780, 239] on div "Associated clients (1) Create task from email Add email to existing task VAT re…" at bounding box center [526, 252] width 527 height 395
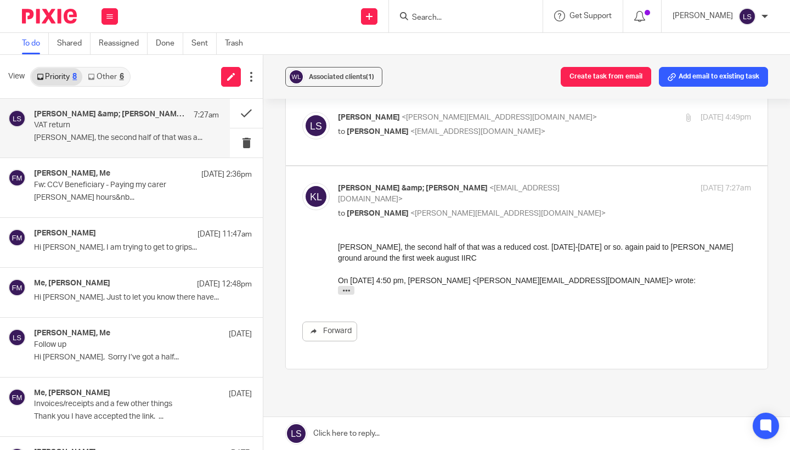
scroll to position [340, 0]
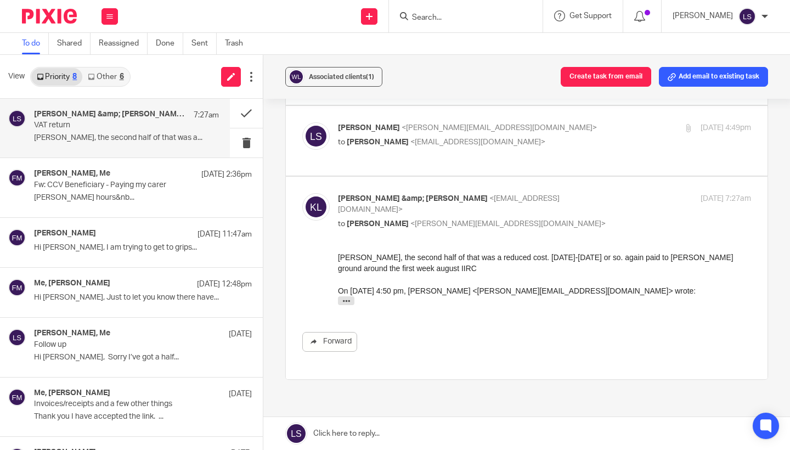
click at [524, 297] on div "Forward" at bounding box center [526, 302] width 449 height 100
click at [635, 177] on label at bounding box center [527, 278] width 482 height 202
click at [302, 193] on input "checkbox" at bounding box center [302, 193] width 1 height 1
checkbox input "false"
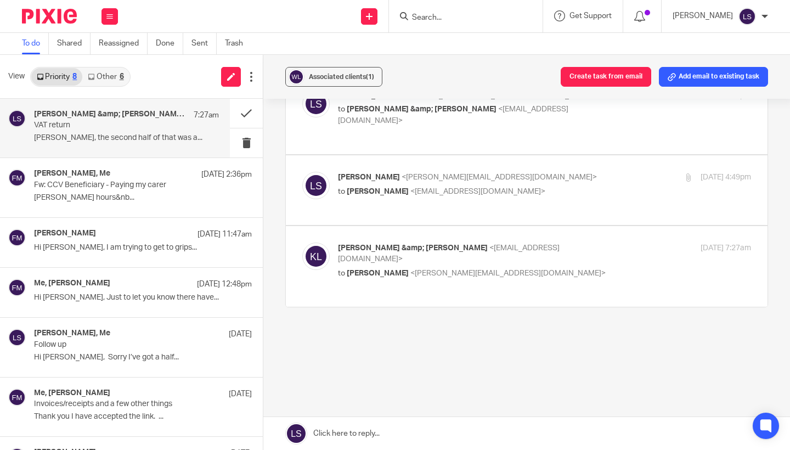
scroll to position [273, 0]
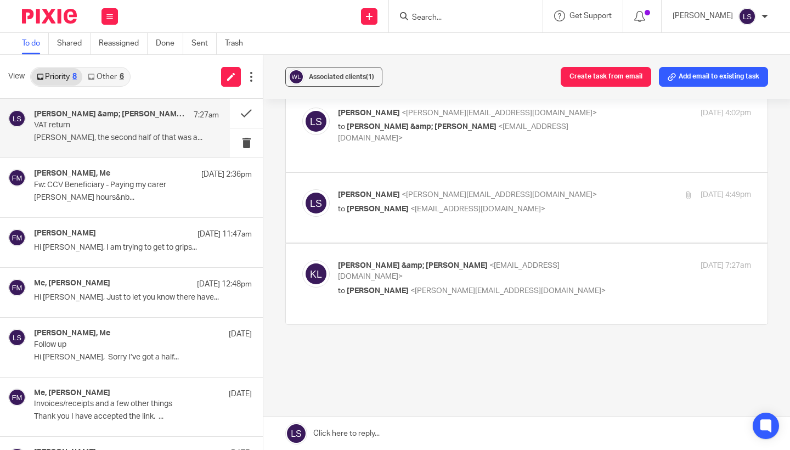
click at [596, 121] on p "to [PERSON_NAME] &amp; [PERSON_NAME] <[EMAIL_ADDRESS][DOMAIN_NAME]>" at bounding box center [475, 132] width 275 height 22
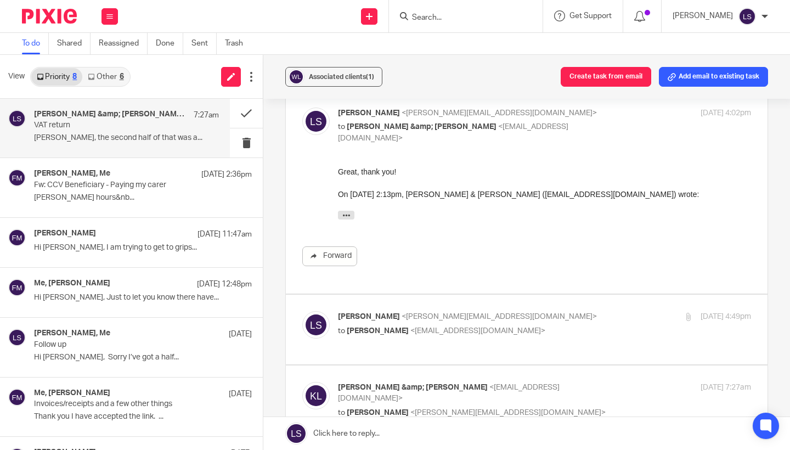
scroll to position [0, 0]
click at [583, 121] on p "to Kate &amp; Jack Lennie <wearemakersinfo@gmail.com>" at bounding box center [475, 132] width 275 height 22
checkbox input "false"
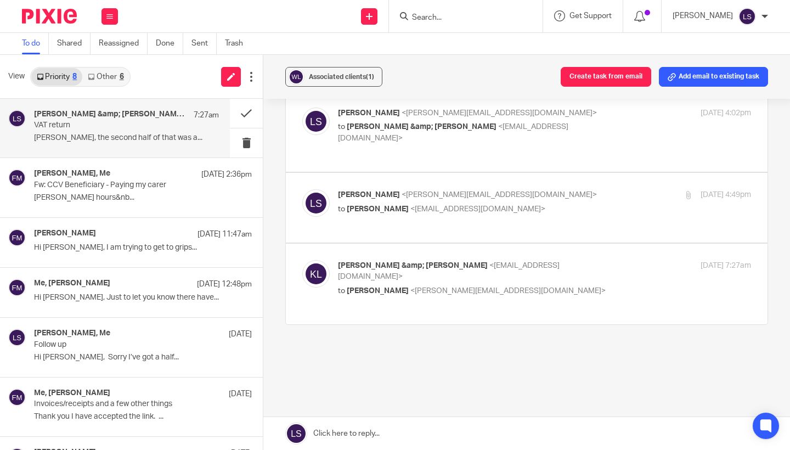
click at [568, 201] on div "Lauren Simmons <lauren@fearlessfinancials.co.uk> to Kate Lennie <wearemakersinf…" at bounding box center [544, 202] width 413 height 27
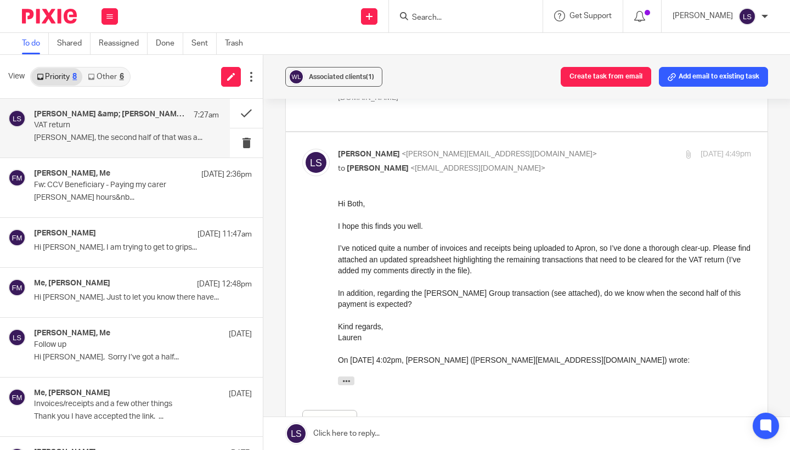
scroll to position [317, 0]
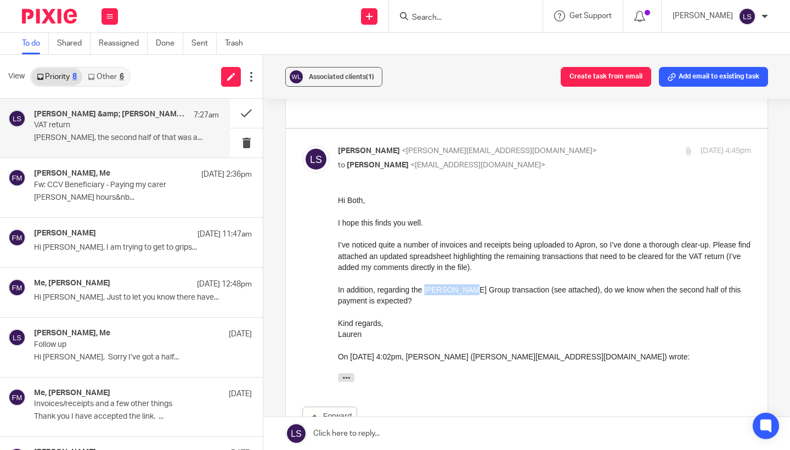
drag, startPoint x: 429, startPoint y: 287, endPoint x: 474, endPoint y: 286, distance: 45.0
click at [474, 286] on p "In addition, regarding the Mason Group transaction (see attached), do we know w…" at bounding box center [544, 295] width 413 height 22
click at [433, 290] on p "In addition, regarding the Mason Group transaction (see attached), do we know w…" at bounding box center [544, 295] width 413 height 22
drag, startPoint x: 429, startPoint y: 290, endPoint x: 473, endPoint y: 291, distance: 44.4
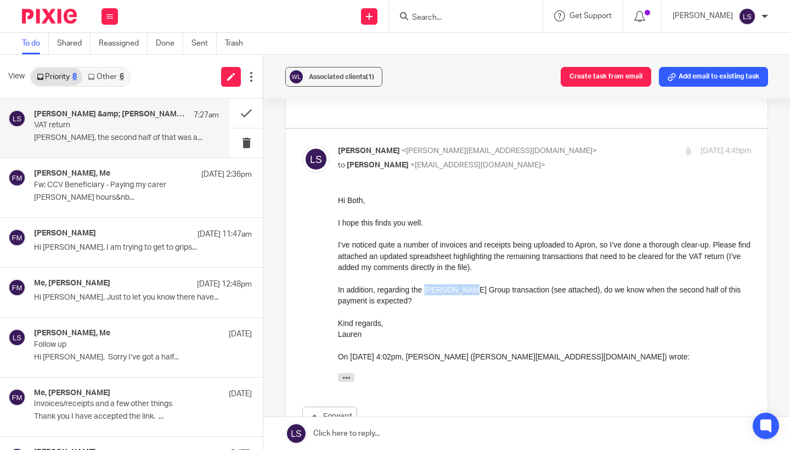
click at [473, 291] on p "In addition, regarding the Mason Group transaction (see attached), do we know w…" at bounding box center [544, 295] width 413 height 22
copy p "Mason Group"
click at [473, 291] on p "In addition, regarding the Mason Group transaction (see attached), do we know w…" at bounding box center [544, 295] width 413 height 22
click at [560, 145] on div "Lauren Simmons <lauren@fearlessfinancials.co.uk> to Kate Lennie <wearemakersinf…" at bounding box center [475, 157] width 275 height 25
checkbox input "false"
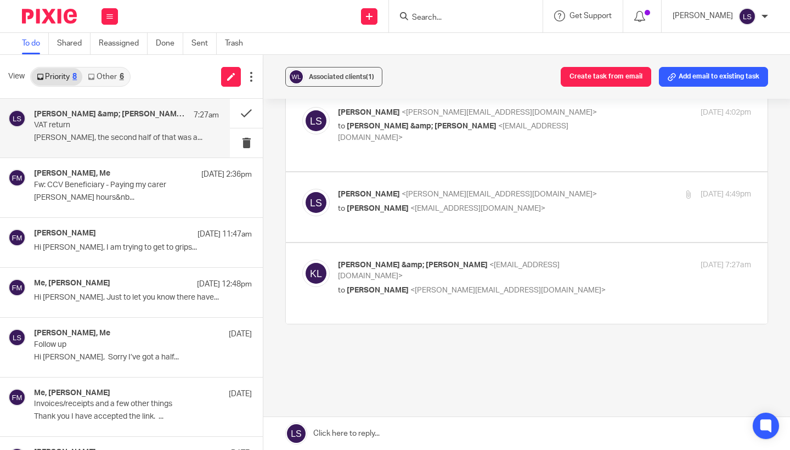
scroll to position [273, 0]
click at [562, 244] on label at bounding box center [527, 284] width 482 height 81
click at [302, 259] on input "checkbox" at bounding box center [302, 259] width 1 height 1
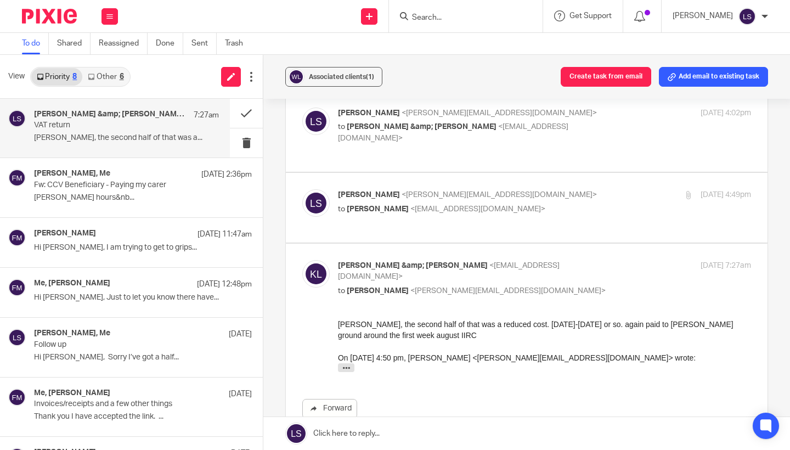
scroll to position [0, 0]
click at [551, 260] on p "Kate &amp; Jack Lennie <wearemakersinfo@gmail.com>" at bounding box center [475, 271] width 275 height 22
checkbox input "false"
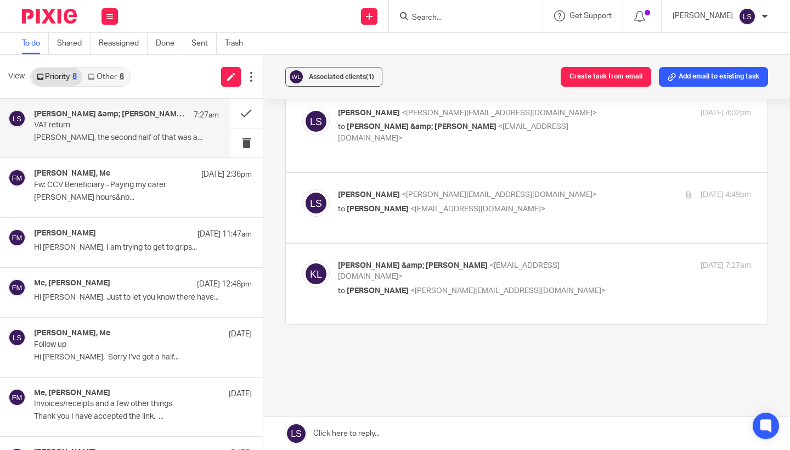
click at [561, 189] on p "Lauren Simmons <lauren@fearlessfinancials.co.uk>" at bounding box center [475, 195] width 275 height 12
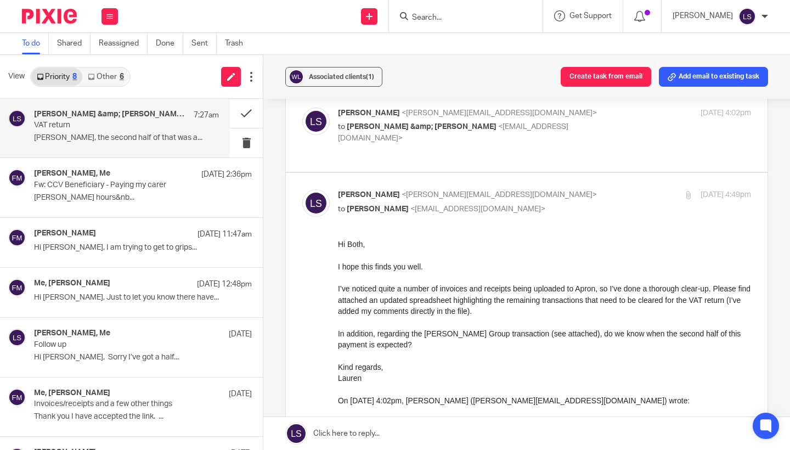
click at [476, 325] on div "Hi Both, I hope this finds you well. I’ve noticed quite a number of invoices an…" at bounding box center [544, 335] width 413 height 193
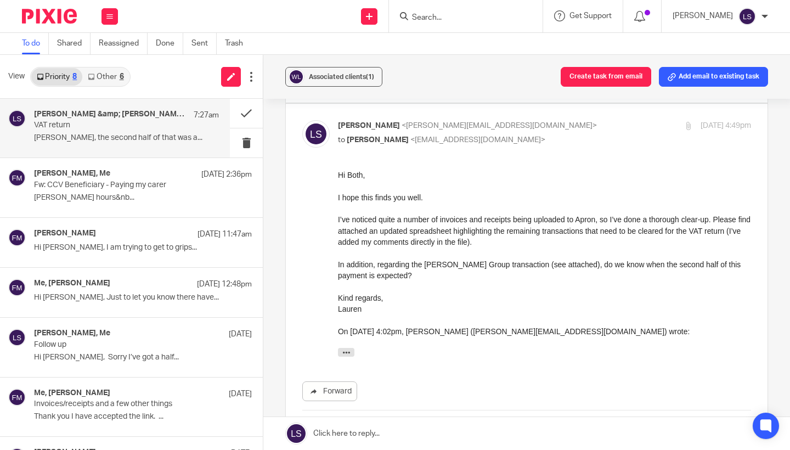
scroll to position [361, 0]
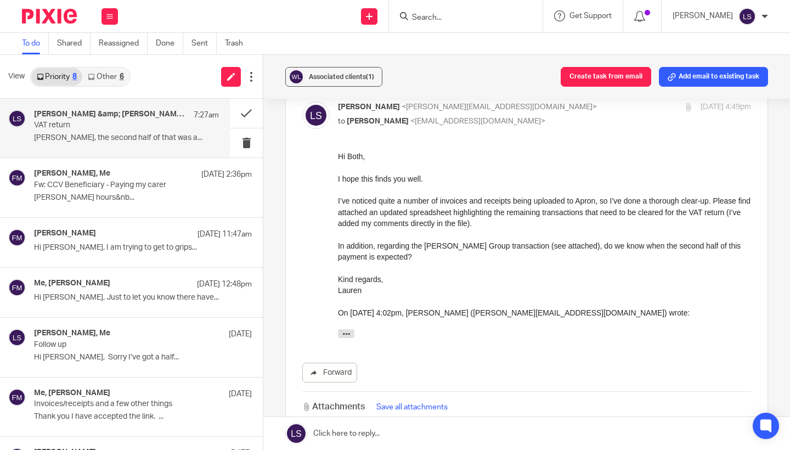
click at [425, 274] on p "Kind regards, Lauren" at bounding box center [544, 285] width 413 height 22
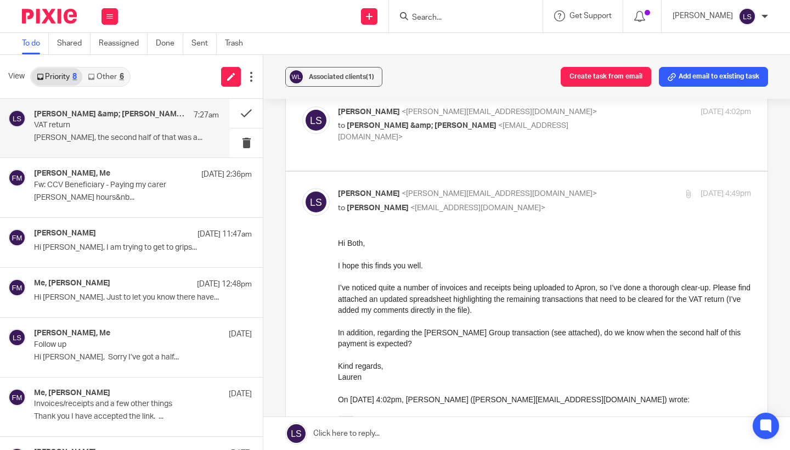
click at [565, 202] on p "to Kate Lennie <wearemakersinfo@gmail.com>" at bounding box center [475, 208] width 275 height 12
checkbox input "false"
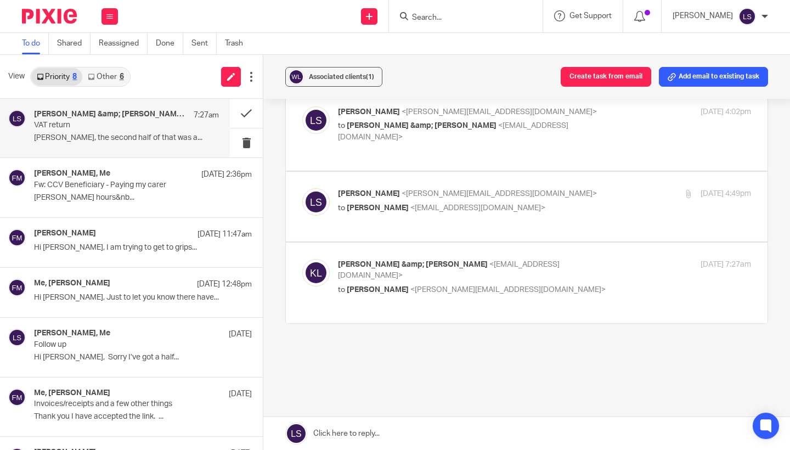
scroll to position [273, 0]
click at [573, 285] on p "to Lauren Simmons <lauren@fearlessfinancials.co.uk>" at bounding box center [475, 291] width 275 height 12
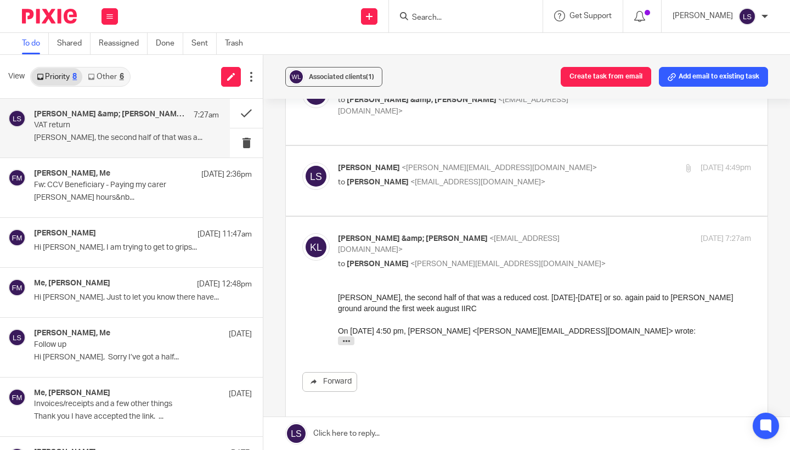
scroll to position [301, 0]
click at [567, 249] on div "Kate &amp; Jack Lennie <wearemakersinfo@gmail.com> to Lauren Simmons <lauren@fe…" at bounding box center [526, 317] width 449 height 170
click at [542, 232] on p "Kate &amp; Jack Lennie <wearemakersinfo@gmail.com>" at bounding box center [475, 243] width 275 height 22
checkbox input "false"
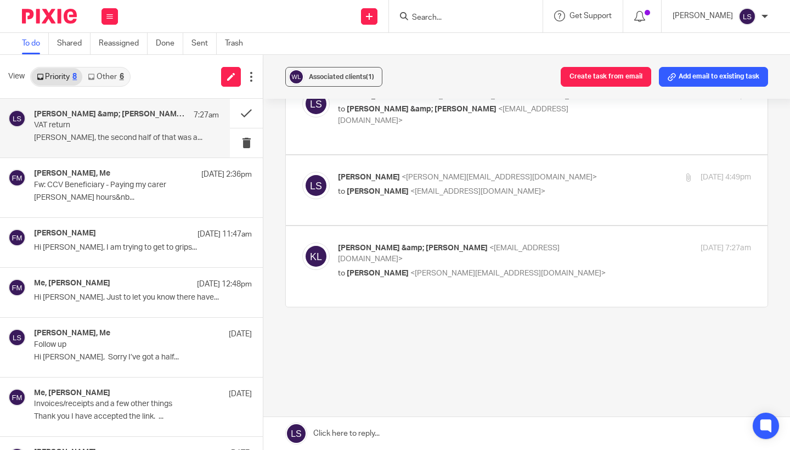
scroll to position [273, 0]
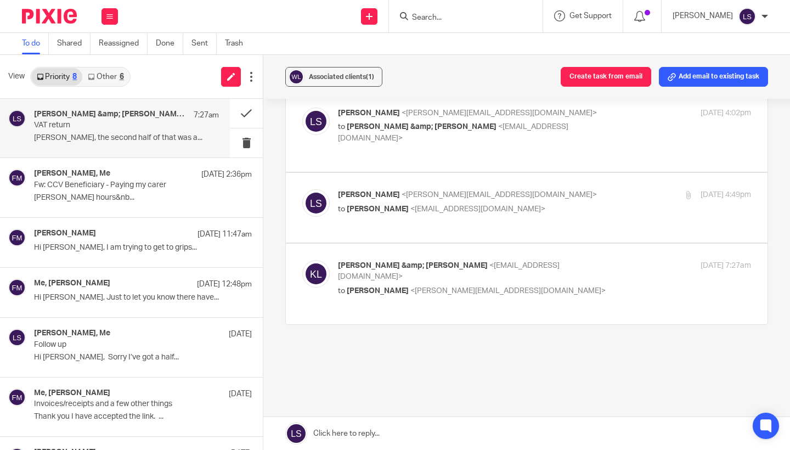
click at [411, 433] on link at bounding box center [526, 433] width 527 height 33
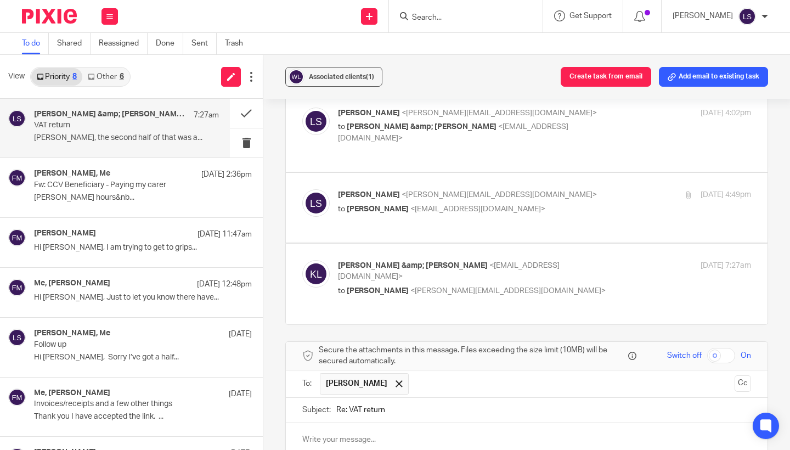
scroll to position [463, 0]
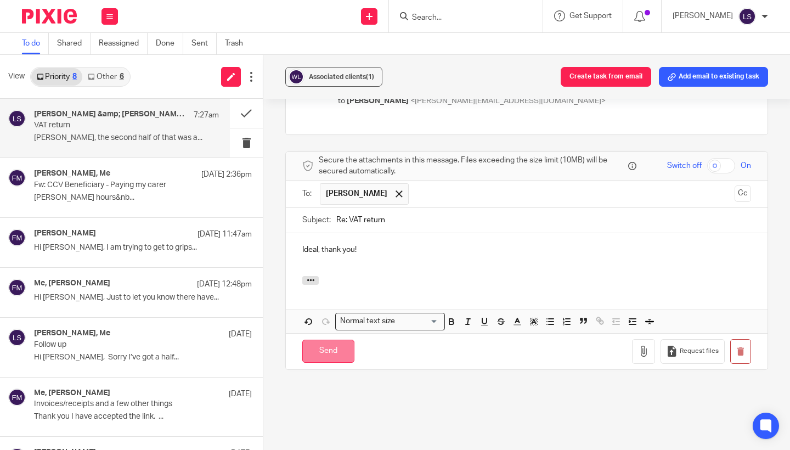
click at [334, 340] on input "Send" at bounding box center [328, 352] width 52 height 24
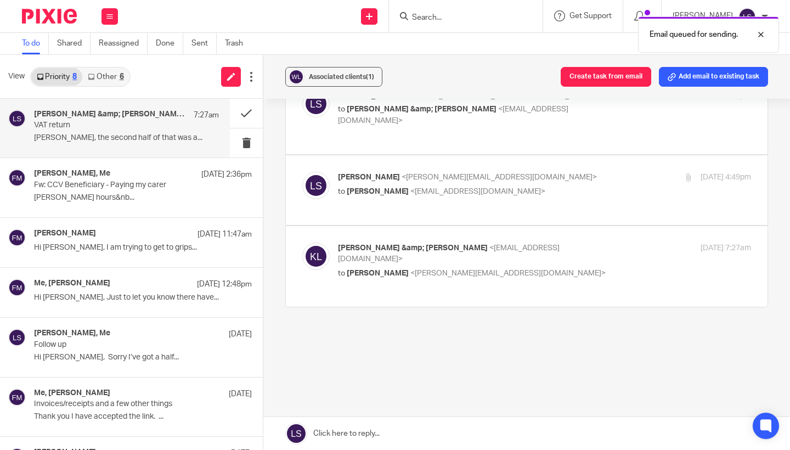
scroll to position [273, 0]
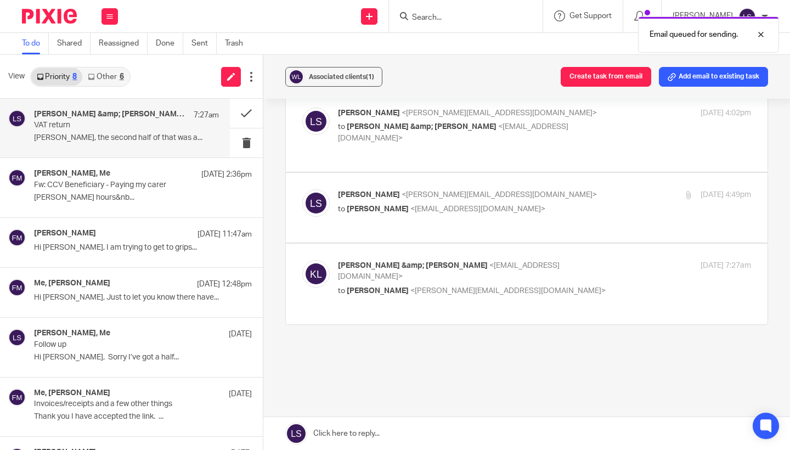
click at [424, 338] on div "VAT return Reassign Reply to everyone Lauren Simmons <lauren@fearlessfinancials…" at bounding box center [526, 120] width 483 height 562
click at [568, 204] on p "to Kate Lennie <wearemakersinfo@gmail.com>" at bounding box center [475, 210] width 275 height 12
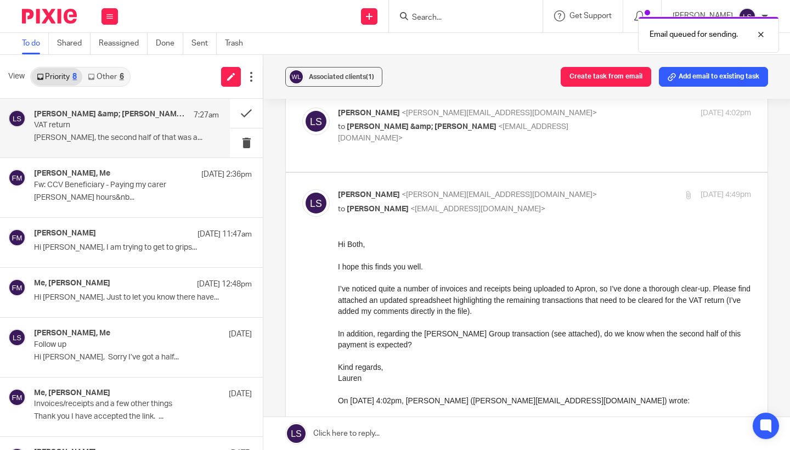
scroll to position [0, 0]
click at [568, 204] on p "to Kate Lennie <wearemakersinfo@gmail.com>" at bounding box center [475, 210] width 275 height 12
checkbox input "false"
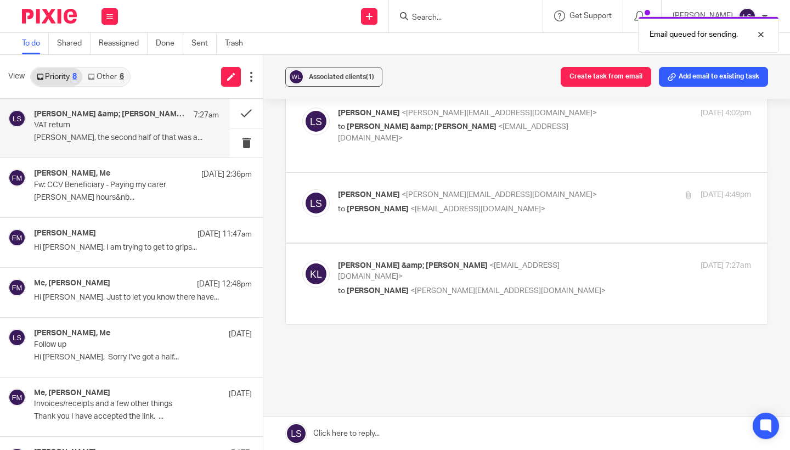
click at [569, 260] on p "Kate &amp; Jack Lennie <wearemakersinfo@gmail.com>" at bounding box center [475, 271] width 275 height 22
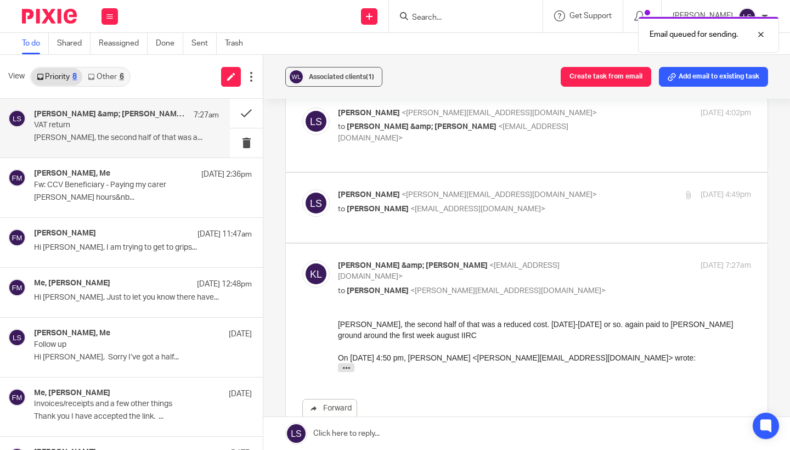
click at [569, 260] on p "Kate &amp; Jack Lennie <wearemakersinfo@gmail.com>" at bounding box center [475, 271] width 275 height 22
checkbox input "false"
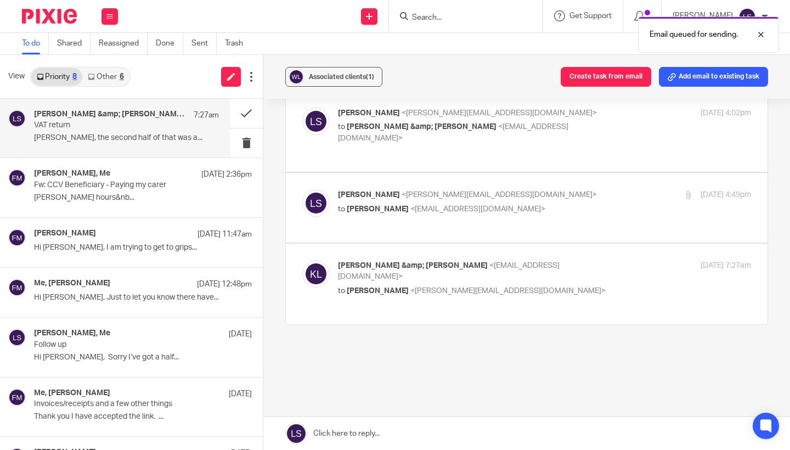
click at [547, 335] on div "VAT return Reassign Reply to everyone Lauren Simmons <lauren@fearlessfinancials…" at bounding box center [526, 120] width 483 height 562
click at [241, 110] on button at bounding box center [246, 113] width 33 height 29
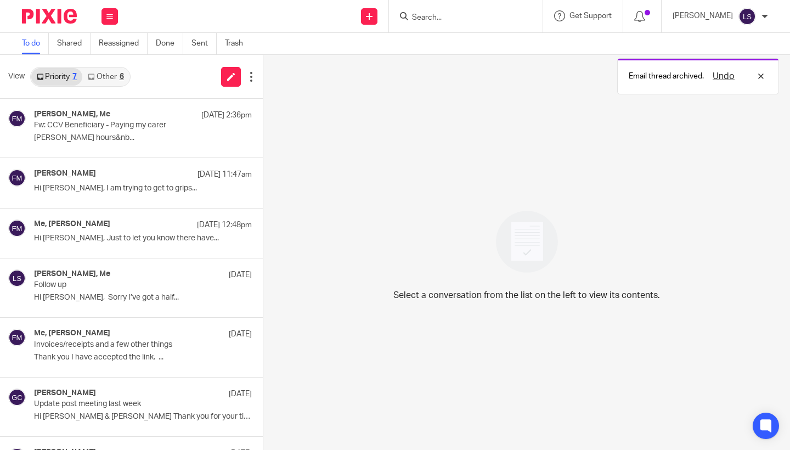
click at [120, 80] on div "6" at bounding box center [122, 77] width 4 height 8
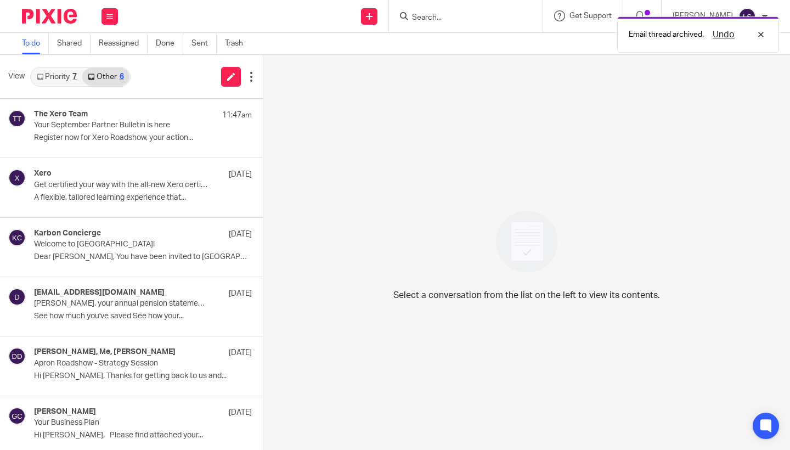
click at [70, 81] on link "Priority 7" at bounding box center [56, 77] width 51 height 18
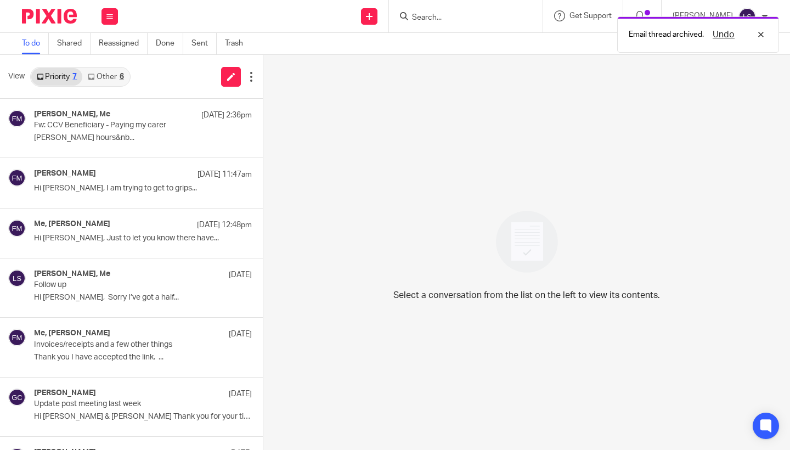
click at [106, 81] on link "Other 6" at bounding box center [105, 77] width 47 height 18
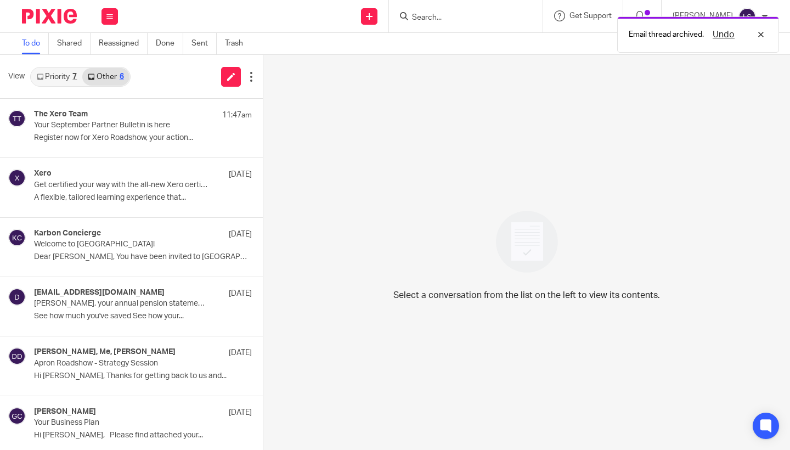
click at [60, 84] on link "Priority 7" at bounding box center [56, 77] width 51 height 18
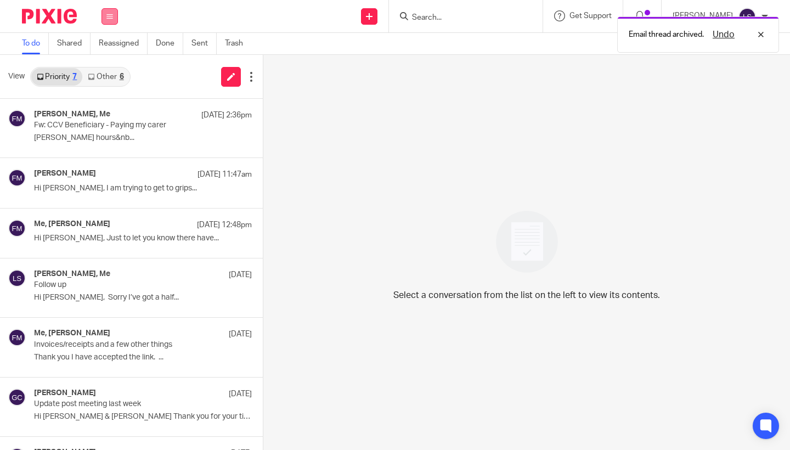
click at [112, 15] on icon at bounding box center [109, 16] width 7 height 7
click at [108, 67] on link "Email" at bounding box center [105, 67] width 20 height 8
click at [119, 78] on link "Other 6" at bounding box center [105, 77] width 47 height 18
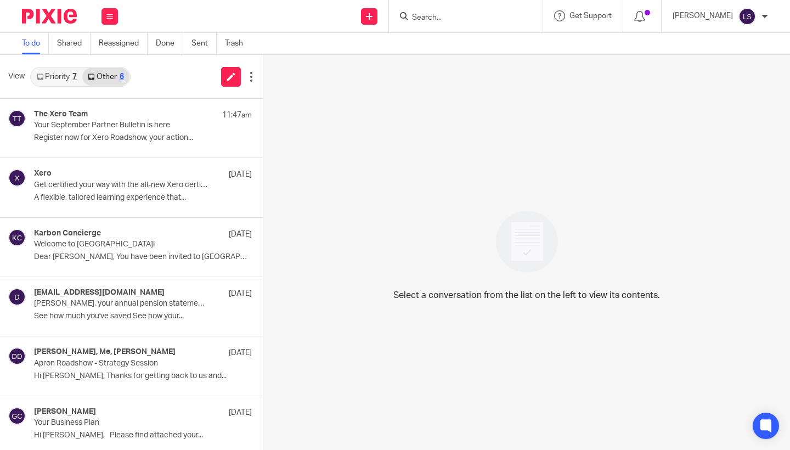
click at [67, 78] on link "Priority 7" at bounding box center [56, 77] width 51 height 18
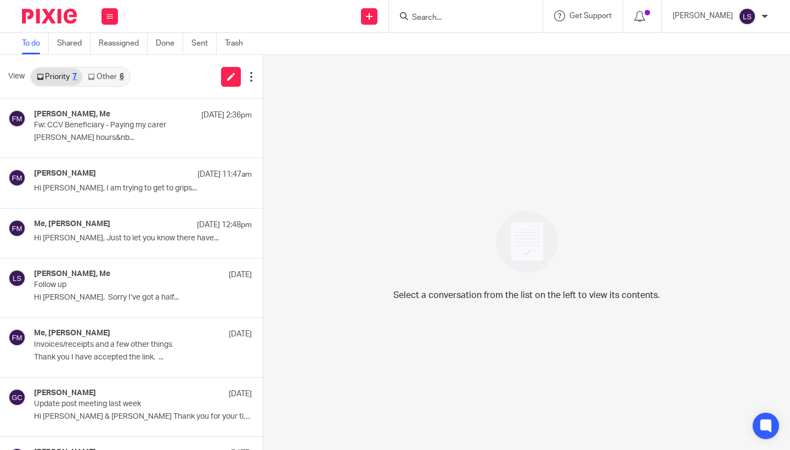
click at [118, 76] on link "Other 6" at bounding box center [105, 77] width 47 height 18
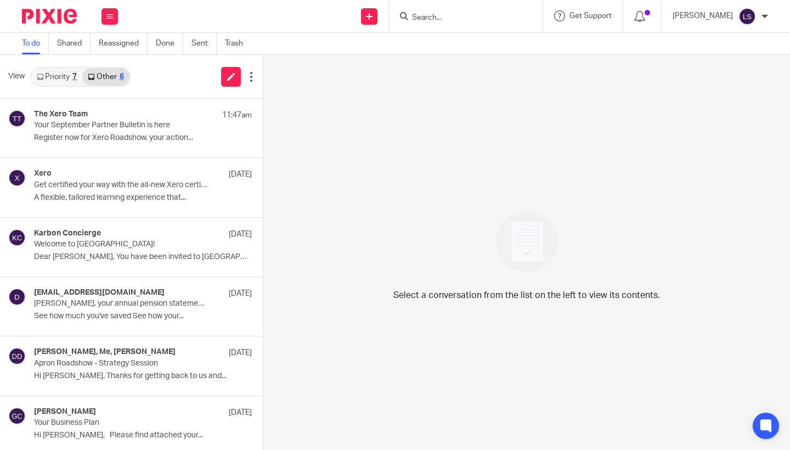
click at [67, 80] on link "Priority 7" at bounding box center [56, 77] width 51 height 18
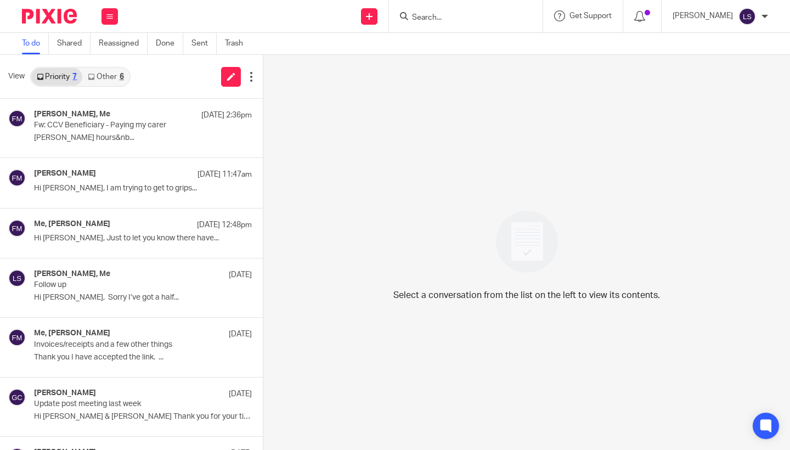
click at [115, 76] on link "Other 6" at bounding box center [105, 77] width 47 height 18
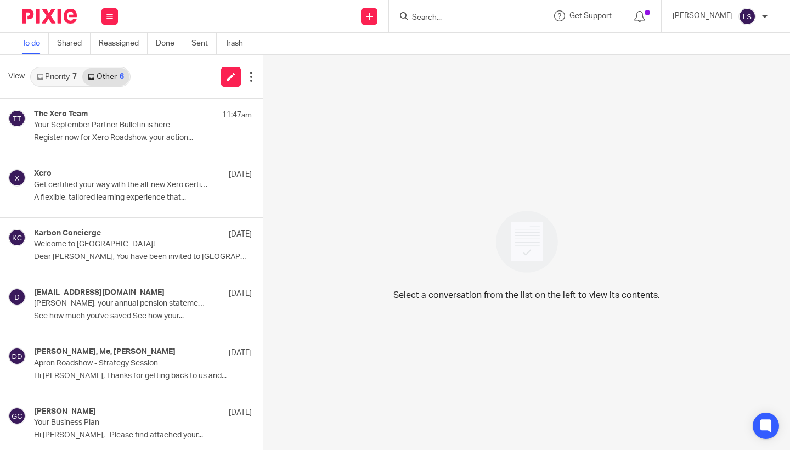
click at [53, 75] on link "Priority 7" at bounding box center [56, 77] width 51 height 18
